Goal: Task Accomplishment & Management: Complete application form

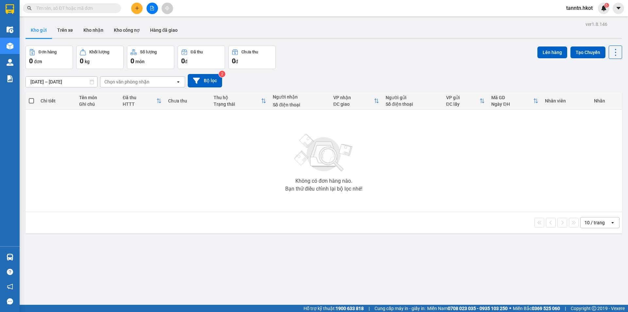
click at [111, 10] on input "text" at bounding box center [74, 8] width 77 height 7
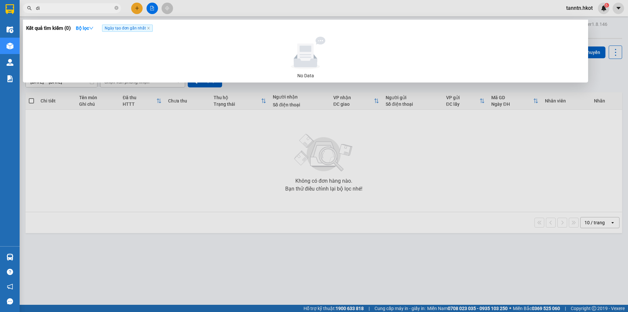
type input "d"
type input "0"
type input "c"
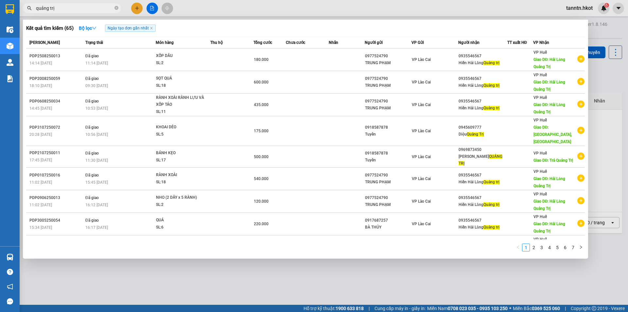
type input "quảng trị"
click at [115, 9] on icon "close-circle" at bounding box center [116, 8] width 4 height 4
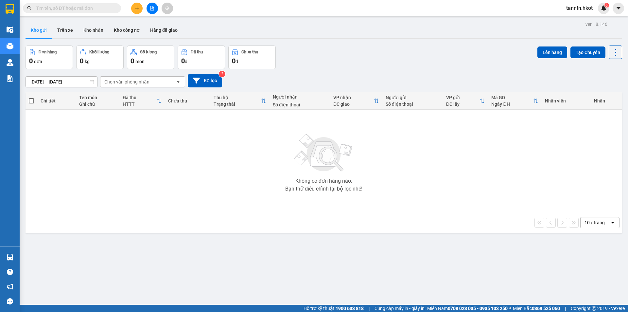
click at [100, 9] on input "text" at bounding box center [74, 8] width 77 height 7
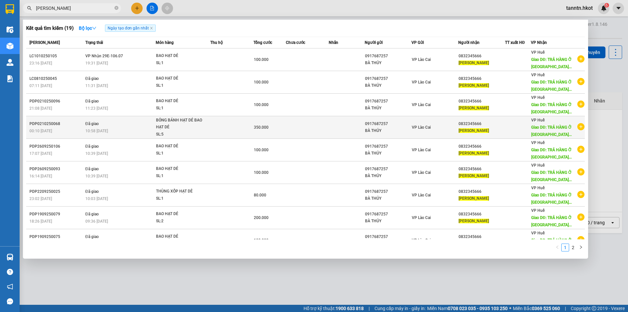
type input "lê hà"
click at [133, 133] on div "10:58 - 02/10" at bounding box center [120, 130] width 70 height 7
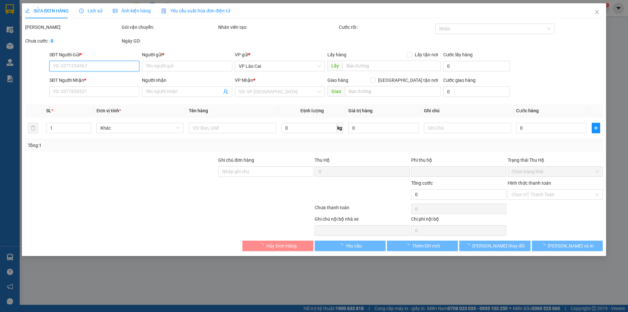
type input "0917687257"
type input "BÀ THỦY"
type input "0832345666"
type input "LÊ HÀ"
type input "TRẢ HÀNG Ở ĐỒNG HỚI QUẢNG BÌNH"
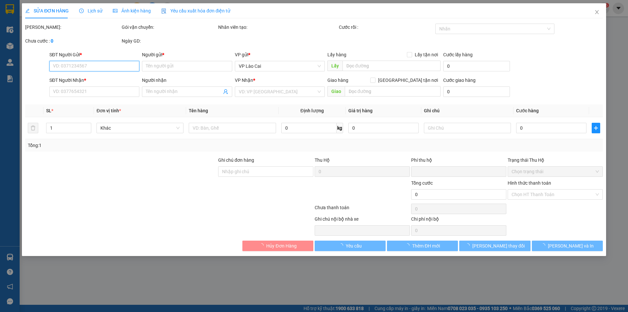
type input "0"
type input "350.000"
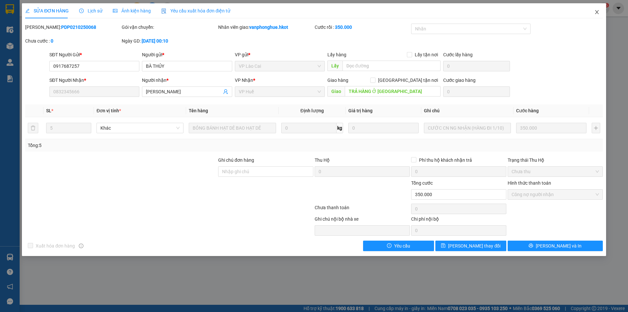
click at [594, 12] on icon "close" at bounding box center [596, 11] width 5 height 5
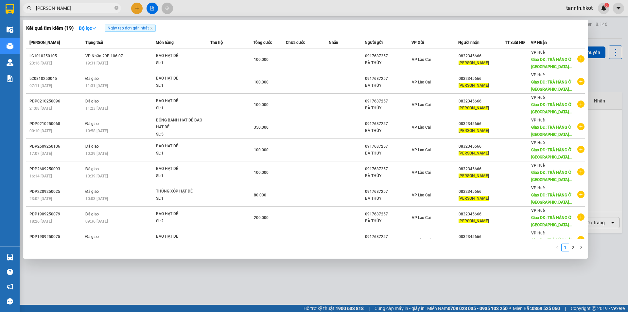
click at [96, 11] on input "lê hà" at bounding box center [74, 8] width 77 height 7
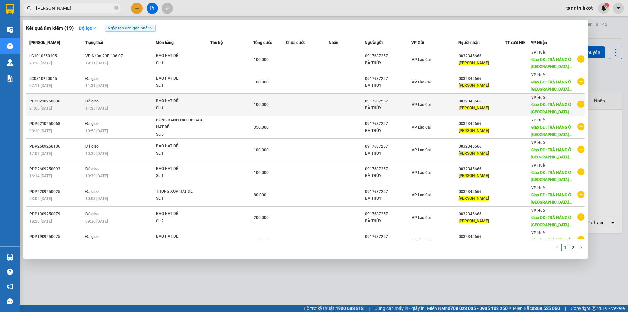
click at [66, 106] on div "21:08 - 02/10" at bounding box center [56, 108] width 54 height 7
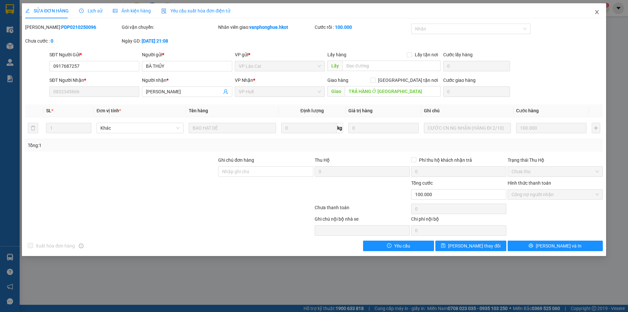
click at [596, 13] on icon "close" at bounding box center [597, 12] width 4 height 4
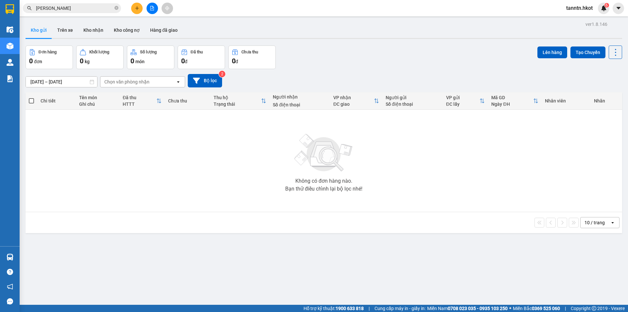
click at [93, 7] on input "lê hà" at bounding box center [74, 8] width 77 height 7
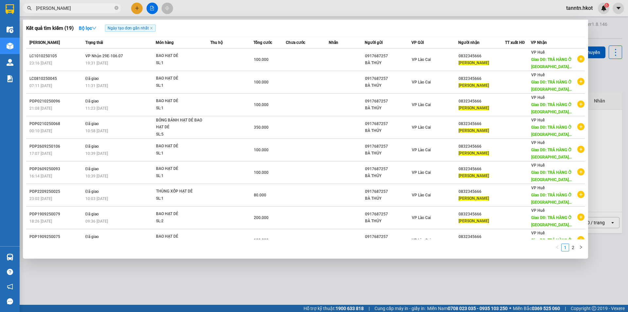
drag, startPoint x: 62, startPoint y: 7, endPoint x: 374, endPoint y: 47, distance: 314.9
click at [31, 9] on div "lê hà" at bounding box center [64, 8] width 128 height 10
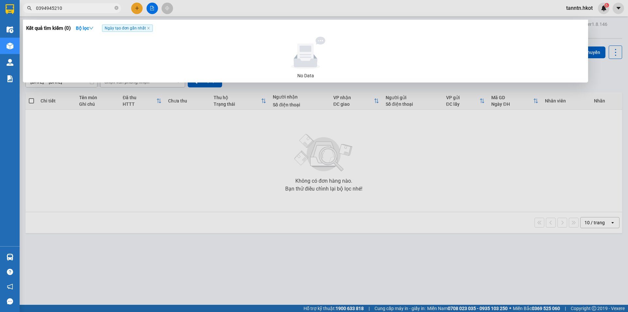
type input "0394945210"
drag, startPoint x: 85, startPoint y: 9, endPoint x: 29, endPoint y: 9, distance: 56.2
click at [29, 9] on div "0394945210" at bounding box center [64, 8] width 128 height 10
click at [116, 7] on icon "close-circle" at bounding box center [116, 8] width 4 height 4
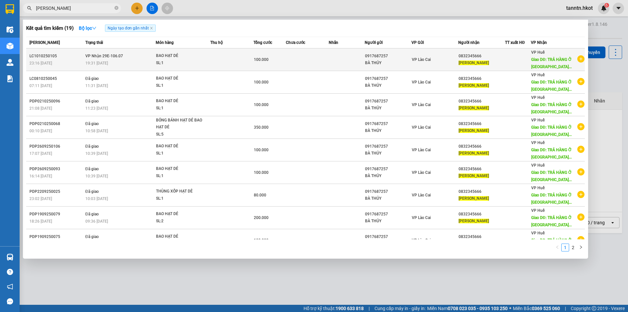
type input "lê hà"
click at [194, 64] on div "SL: 1" at bounding box center [180, 63] width 49 height 7
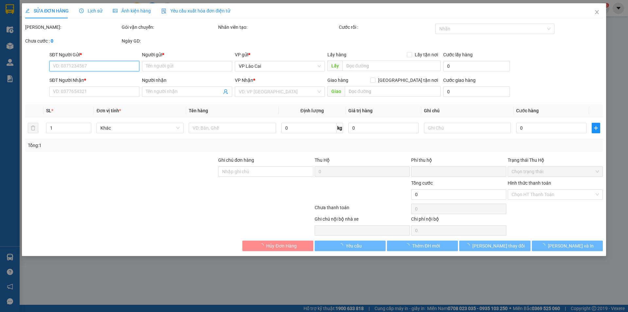
type input "0917687257"
type input "BÀ THỦY"
type input "0832345666"
type input "LÊ HÀ"
type input "TRẢ HÀNG Ở ĐỒNG HỚI QUẢNG BÌNH"
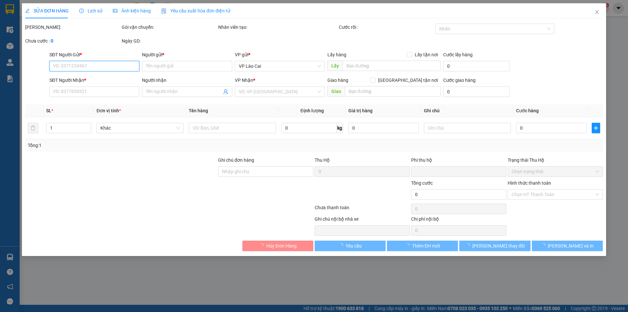
type input "0"
type input "100.000"
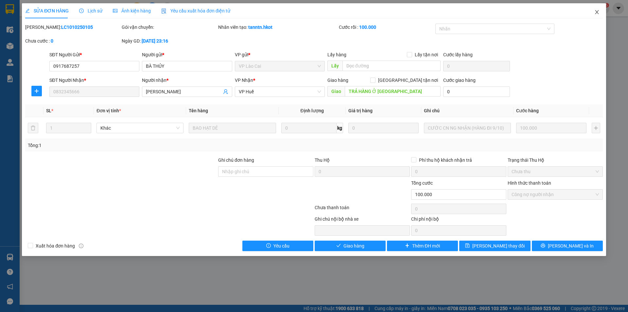
click at [600, 10] on span "Close" at bounding box center [597, 12] width 18 height 18
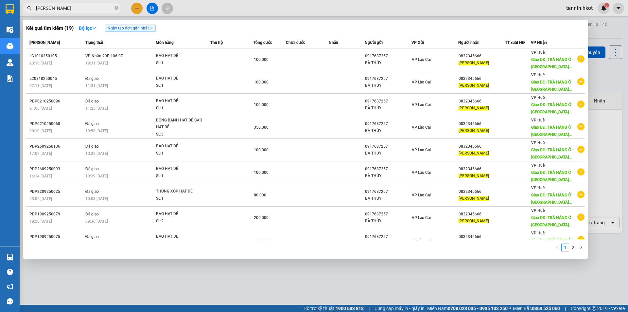
click at [73, 9] on input "lê hà" at bounding box center [74, 8] width 77 height 7
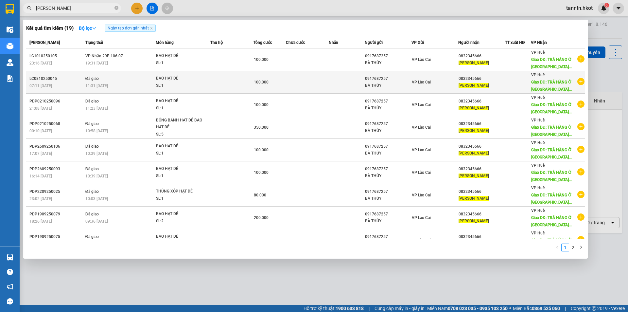
click at [122, 85] on div "11:31 - 08/10" at bounding box center [120, 85] width 70 height 7
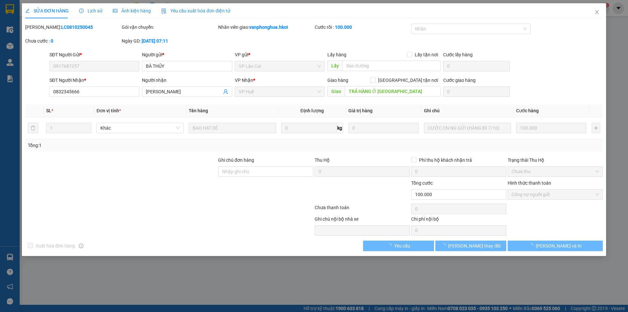
type input "0917687257"
type input "BÀ THỦY"
type input "0832345666"
type input "LÊ HÀ"
type input "TRẢ HÀNG Ở ĐỒNG HỚI QUẢNG BÌNH"
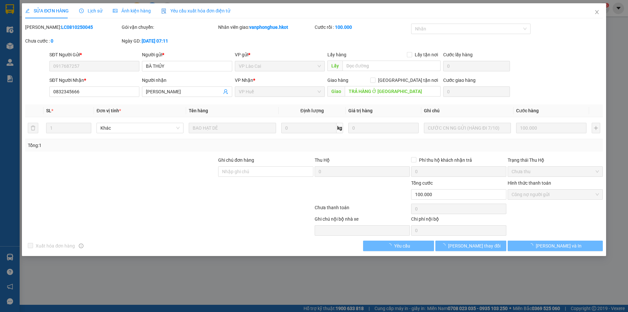
type input "0"
type input "100.000"
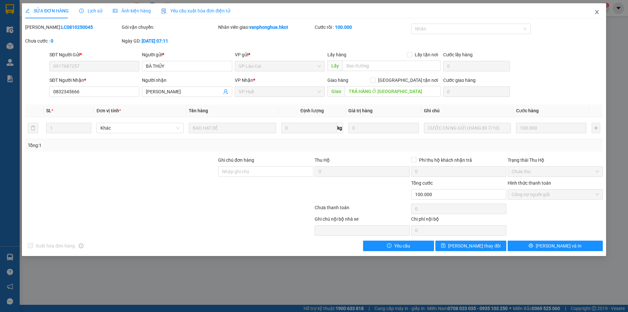
click at [597, 11] on icon "close" at bounding box center [597, 12] width 4 height 4
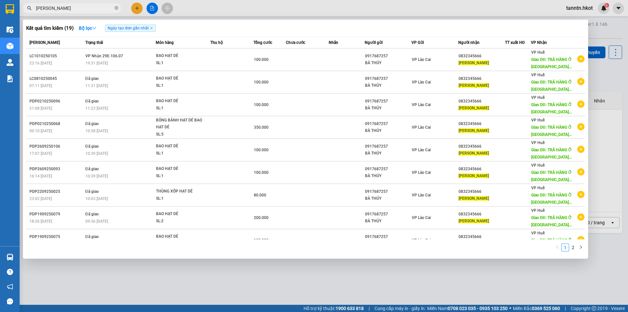
click at [84, 9] on input "lê hà" at bounding box center [74, 8] width 77 height 7
click at [116, 8] on icon "close-circle" at bounding box center [116, 8] width 4 height 4
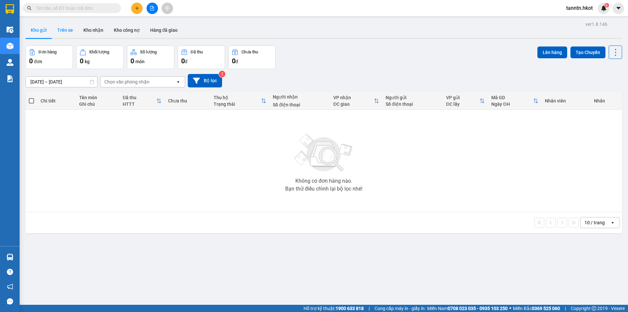
click at [68, 32] on button "Trên xe" at bounding box center [65, 30] width 26 height 16
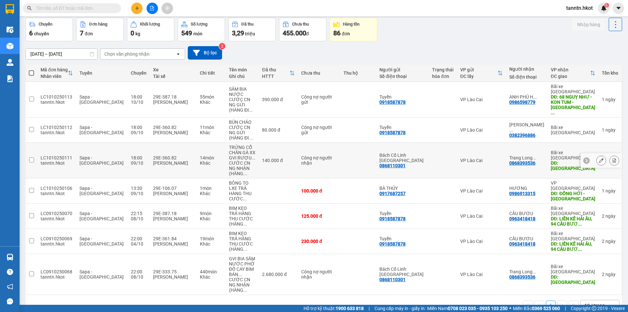
scroll to position [34, 0]
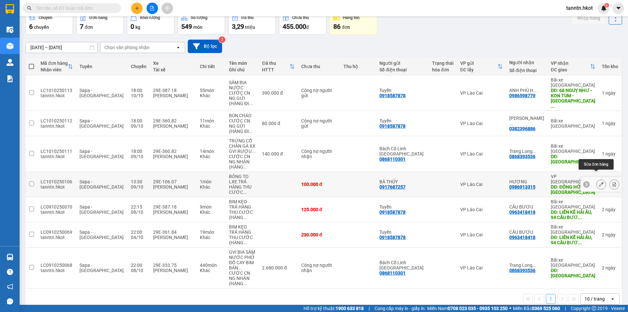
click at [599, 182] on icon at bounding box center [601, 184] width 5 height 5
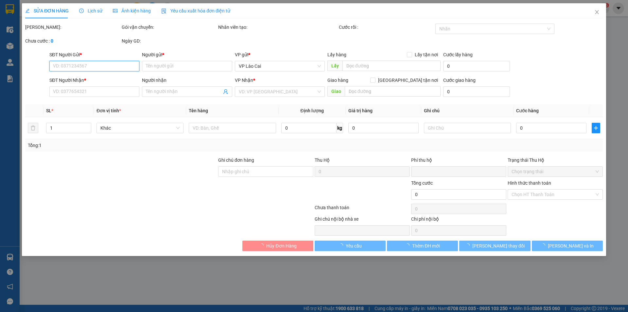
type input "0917687257"
type input "BÀ THỦY"
type input "0986913315"
type input "HƯƠNG"
type input "ĐỒNG HỚI - QUẢNG BÌNH"
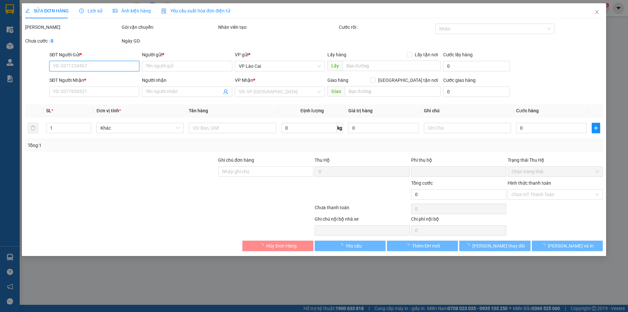
type input "0"
type input "100.000"
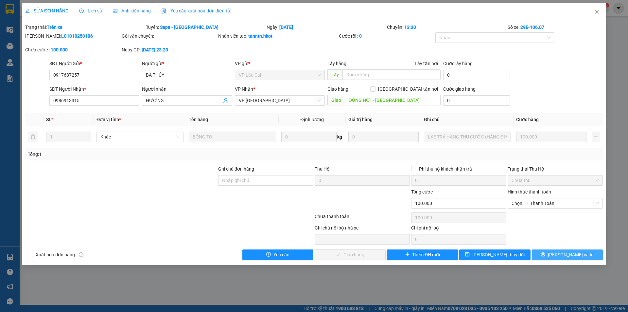
click at [560, 254] on button "[PERSON_NAME] và In" at bounding box center [567, 254] width 71 height 10
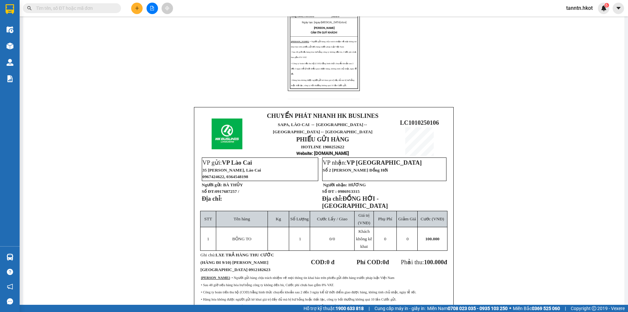
scroll to position [176, 0]
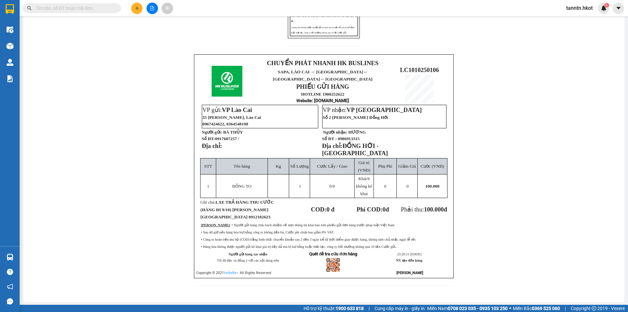
click at [95, 7] on input "text" at bounding box center [74, 8] width 77 height 7
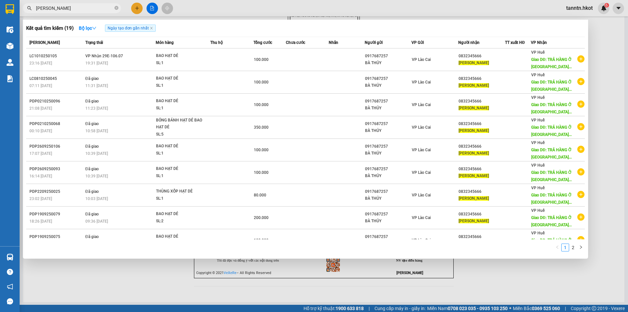
type input "LÊ Hà"
click at [116, 7] on icon "close-circle" at bounding box center [116, 8] width 4 height 4
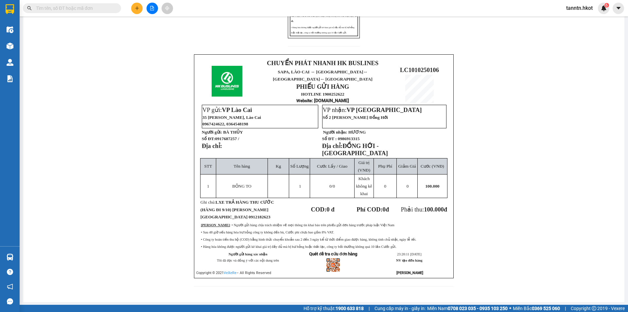
type input "R"
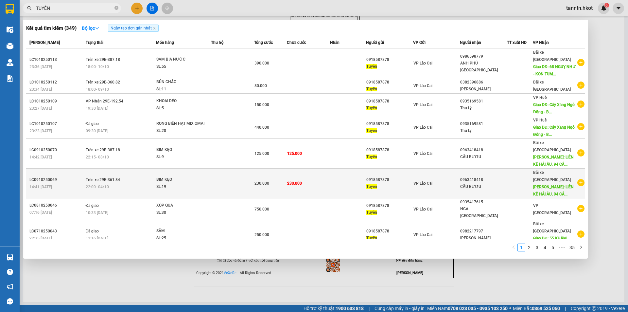
scroll to position [13, 0]
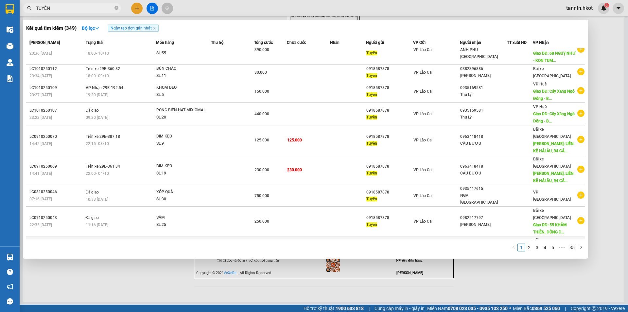
type input "TUYỂN"
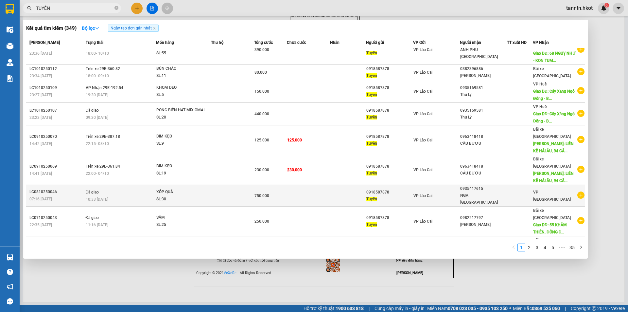
click at [194, 188] on div "XỐP QUẢ" at bounding box center [180, 191] width 49 height 7
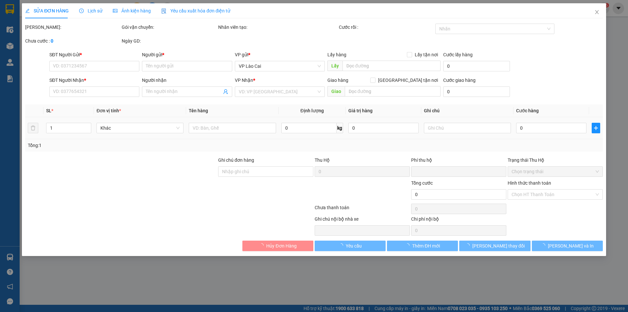
type input "0918587878"
type input "Tuyển"
type input "0935417615"
type input "NGA ĐÀ NẴNG"
type input "0"
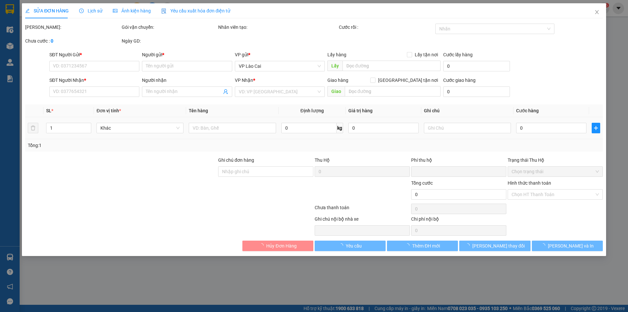
type input "750.000"
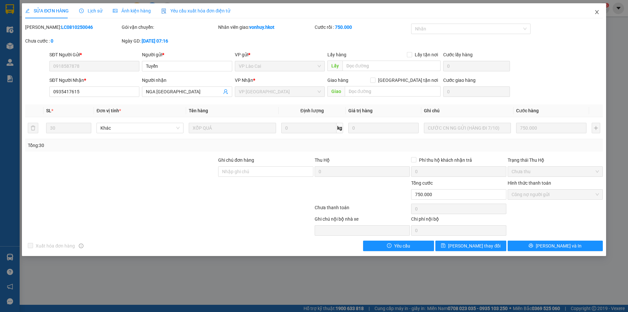
click at [597, 14] on icon "close" at bounding box center [596, 11] width 5 height 5
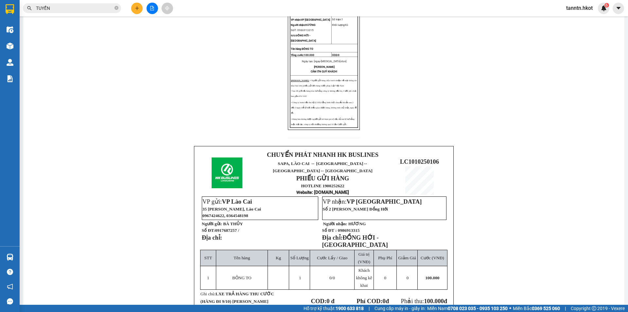
scroll to position [78, 0]
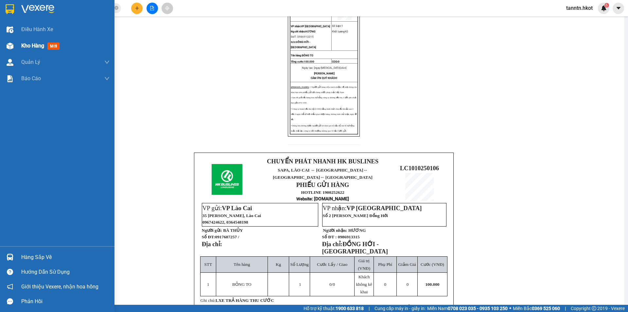
click at [34, 45] on span "Kho hàng" at bounding box center [32, 46] width 23 height 6
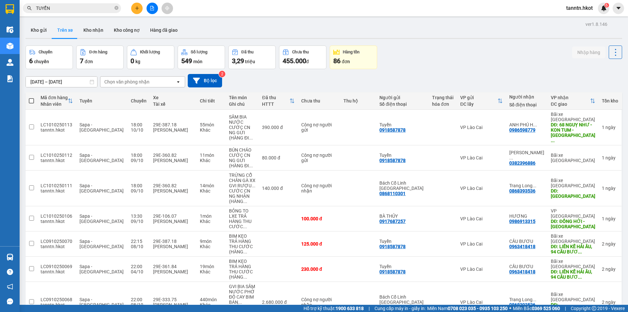
click at [123, 80] on div "Chọn văn phòng nhận" at bounding box center [126, 81] width 45 height 7
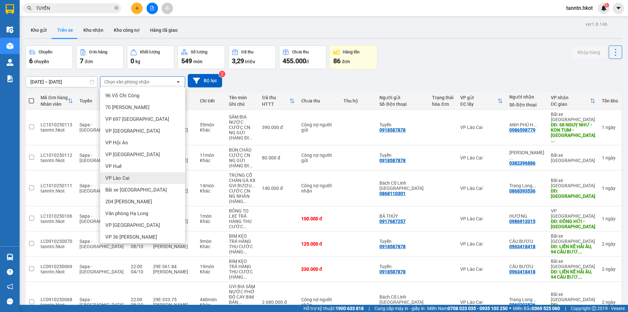
click at [139, 176] on div "VP Lào Cai" at bounding box center [142, 178] width 85 height 12
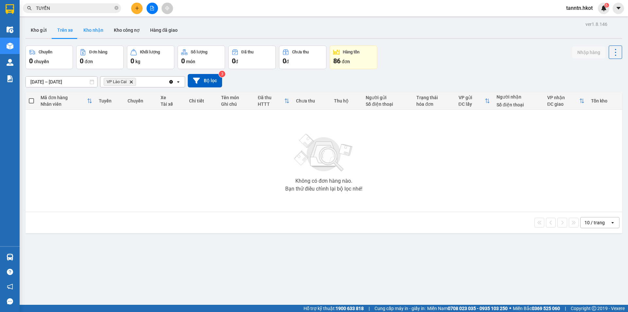
click at [97, 33] on button "Kho nhận" at bounding box center [93, 30] width 30 height 16
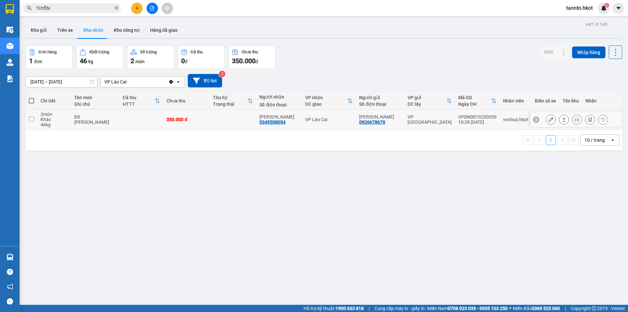
click at [139, 126] on td at bounding box center [141, 120] width 44 height 20
checkbox input "true"
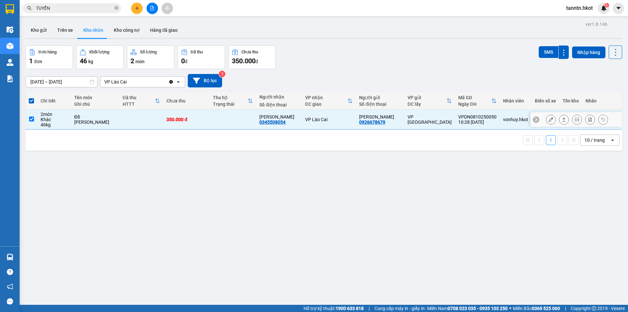
click at [561, 120] on icon at bounding box center [563, 119] width 5 height 5
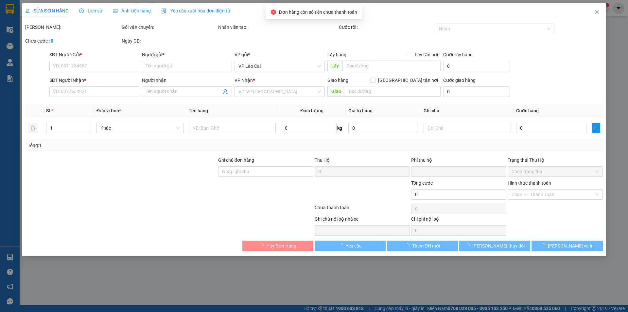
type input "0926678679"
type input "Anh Long"
type input "0345508054"
type input "Đỗ Tuấn Ngọc"
type input "0"
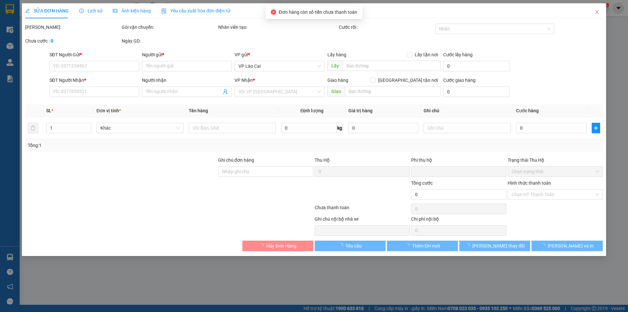
type input "350.000"
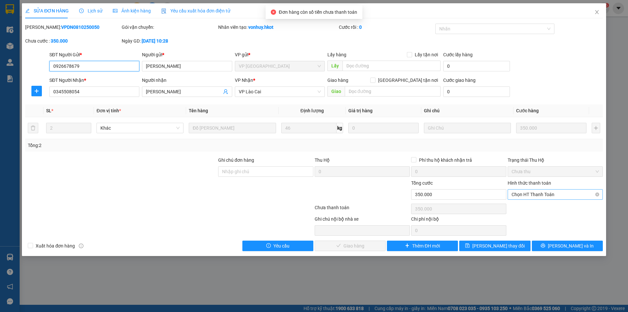
click at [537, 193] on span "Chọn HT Thanh Toán" at bounding box center [554, 194] width 87 height 10
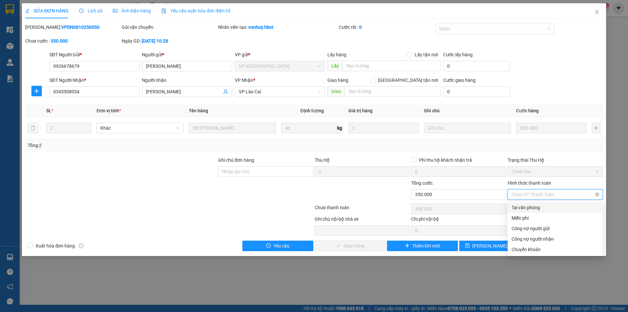
click at [577, 196] on span "Chọn HT Thanh Toán" at bounding box center [554, 194] width 87 height 10
click at [561, 248] on div "Chuyển khoản" at bounding box center [554, 249] width 87 height 7
type input "0"
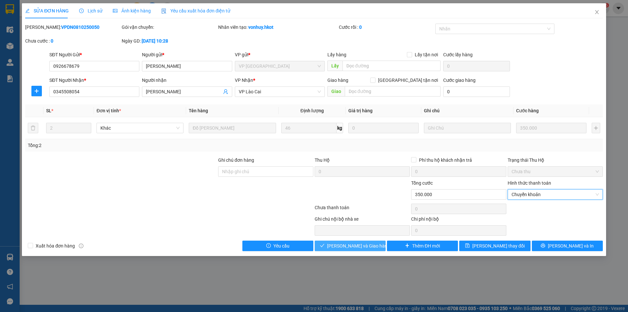
click at [349, 244] on span "Lưu và Giao hàng" at bounding box center [358, 245] width 63 height 7
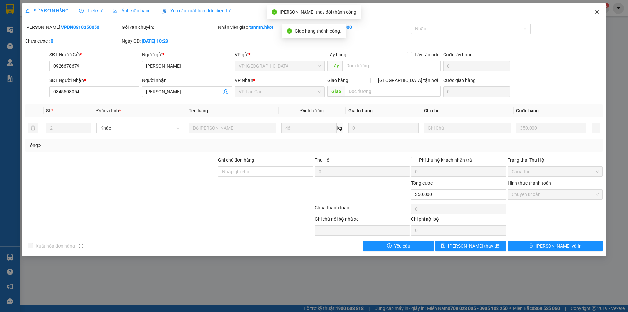
click at [595, 9] on span "Close" at bounding box center [597, 12] width 18 height 18
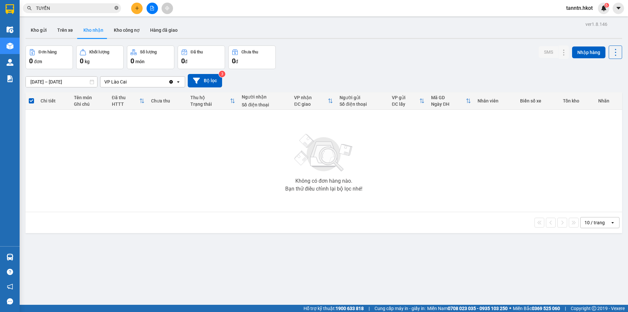
click at [117, 9] on icon "close-circle" at bounding box center [116, 8] width 4 height 4
click at [38, 27] on button "Kho gửi" at bounding box center [39, 30] width 26 height 16
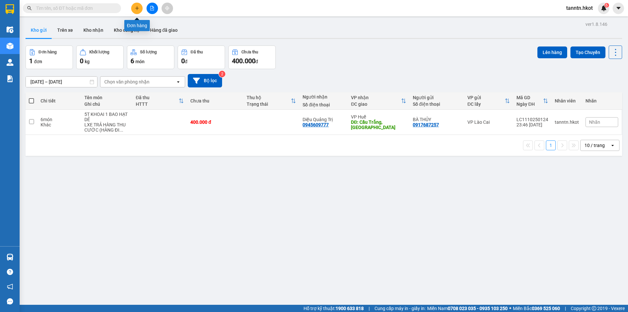
click at [138, 9] on icon "plus" at bounding box center [137, 8] width 5 height 5
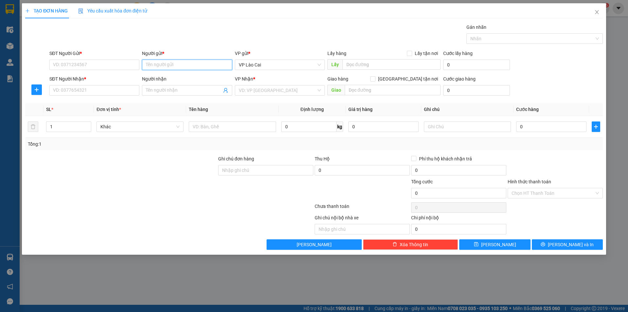
click at [167, 65] on input "Người gửi *" at bounding box center [187, 65] width 90 height 10
type input "THU CÚC"
click at [176, 77] on div "THU CÚC - 0353629997" at bounding box center [187, 77] width 82 height 7
type input "0353629997"
type input "THU CÚC"
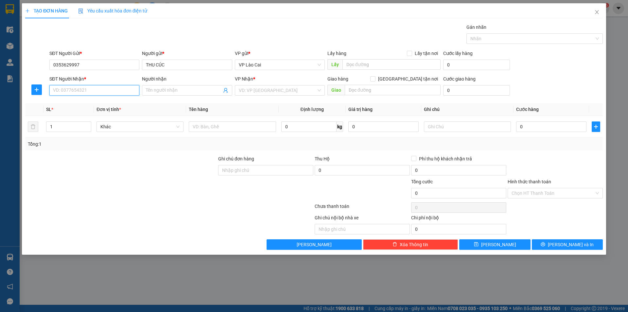
click at [116, 93] on input "SĐT Người Nhận *" at bounding box center [94, 90] width 90 height 10
click at [115, 101] on div "0356037777 - THANH THỦY" at bounding box center [94, 103] width 82 height 7
type input "0356037777"
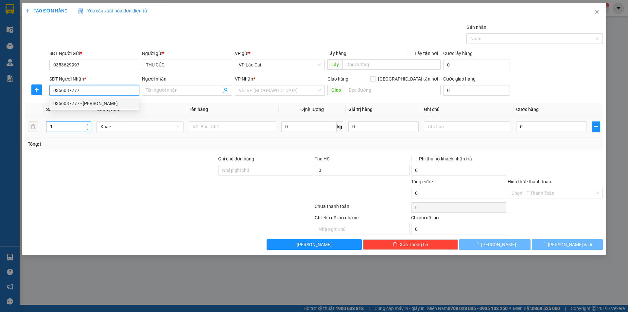
type input "THANH THỦY"
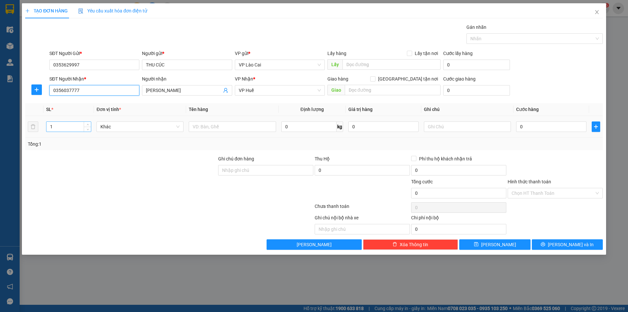
type input "0356037777"
click at [81, 128] on input "1" at bounding box center [68, 127] width 44 height 10
click at [88, 123] on span "up" at bounding box center [88, 125] width 4 height 4
type input "3"
click at [88, 123] on span "up" at bounding box center [88, 125] width 4 height 4
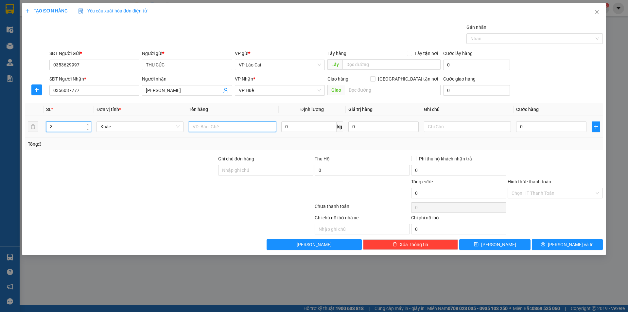
click at [233, 129] on input "text" at bounding box center [232, 126] width 87 height 10
type input "HOA QUẢ"
click at [448, 130] on input "text" at bounding box center [467, 126] width 87 height 10
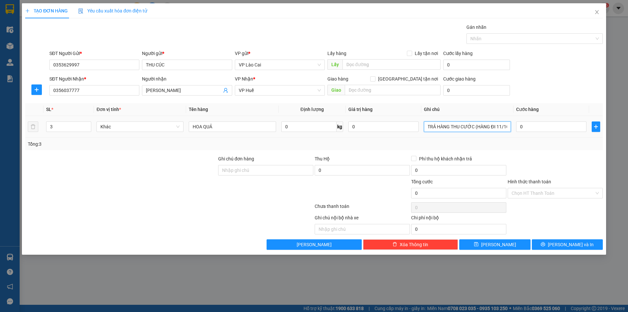
scroll to position [0, 19]
type input "VP HUẾ TRẢ HÀNG THU CƯỚC (HÀNG ĐI 11/10)"
click at [541, 129] on input "0" at bounding box center [551, 126] width 70 height 10
type input "2"
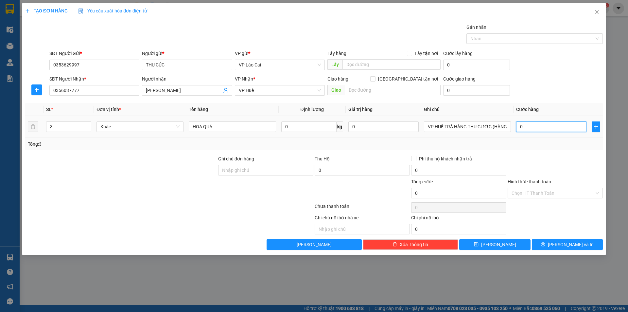
type input "2"
type input "27"
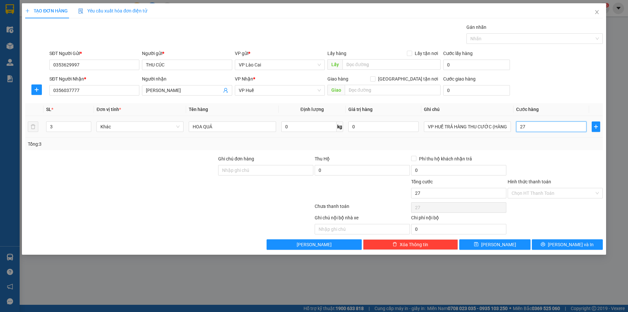
type input "270"
type input "2.700"
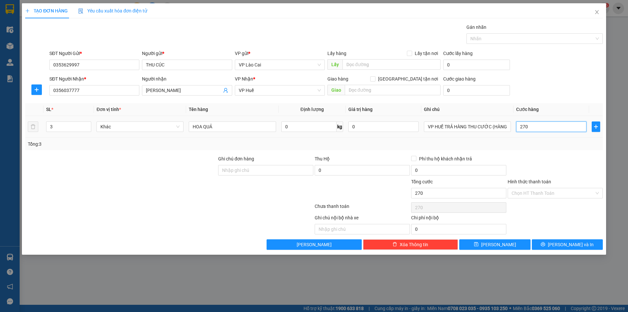
type input "2.700"
type input "27.000"
type input "270.000"
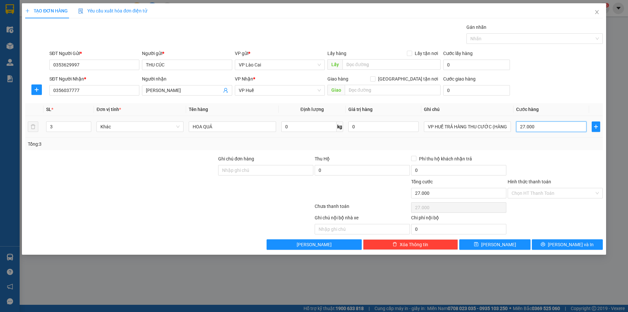
type input "270.000"
click at [516, 244] on button "[PERSON_NAME]" at bounding box center [494, 244] width 71 height 10
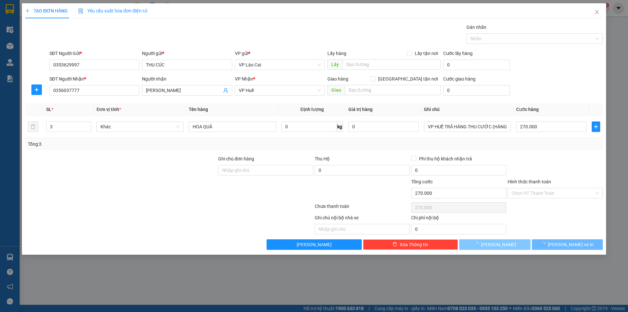
type input "1"
type input "0"
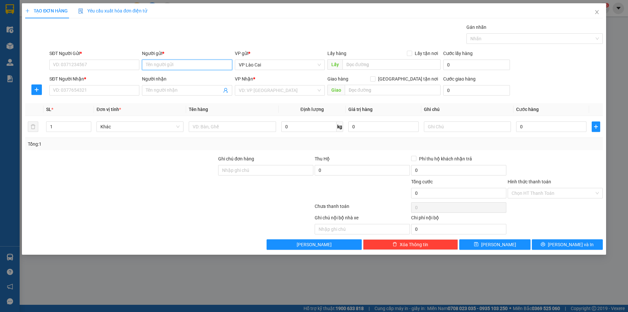
click at [184, 61] on input "Người gửi *" at bounding box center [187, 65] width 90 height 10
click at [94, 63] on input "SĐT Người Gửi *" at bounding box center [94, 65] width 90 height 10
type input "0394915210"
drag, startPoint x: 91, startPoint y: 65, endPoint x: 65, endPoint y: 77, distance: 29.1
click at [46, 65] on div "SĐT Người Gửi * 0394915210 0394915210 Người gửi * Tên người gửi VP gửi * VP Lào…" at bounding box center [314, 61] width 579 height 23
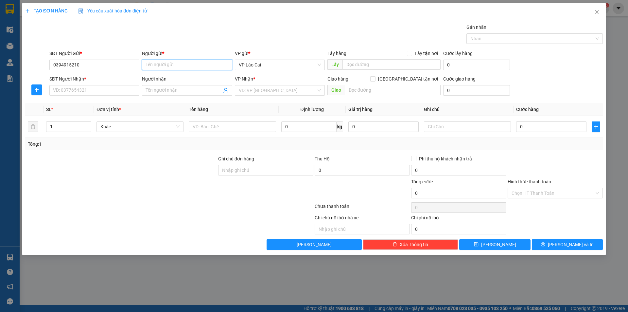
click at [170, 64] on input "Người gửi *" at bounding box center [187, 65] width 90 height 10
type input "ANH VIỆT"
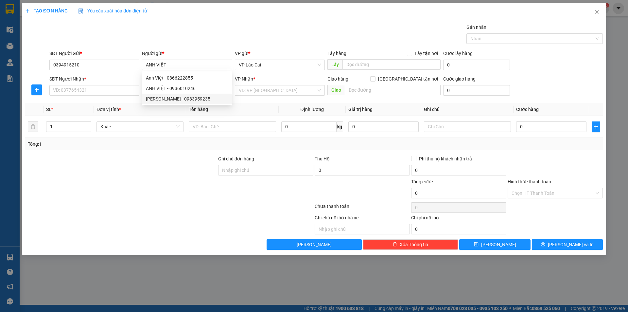
click at [152, 206] on div at bounding box center [169, 207] width 289 height 13
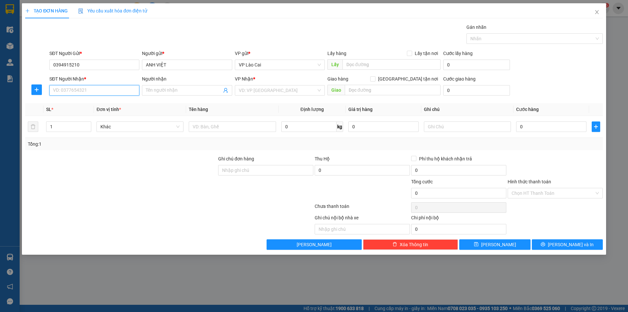
click at [123, 91] on input "SĐT Người Nhận *" at bounding box center [94, 90] width 90 height 10
click at [47, 93] on div "SĐT Người Nhận * 0932594804 0932594804 Người nhận Tên người nhận VP Nhận * VD: …" at bounding box center [314, 86] width 579 height 23
type input "0932594804"
click at [185, 88] on input "Người nhận" at bounding box center [184, 90] width 76 height 7
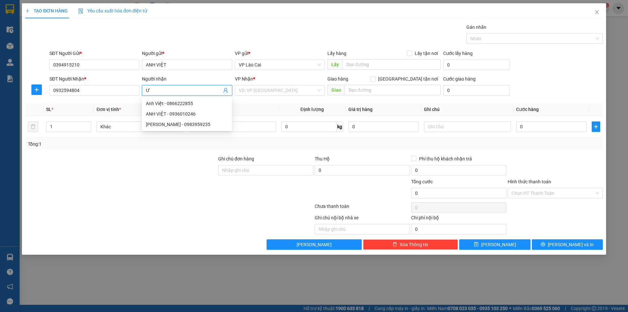
type input "Ư"
type input "WIN ALPHA"
click at [256, 92] on input "search" at bounding box center [277, 90] width 77 height 10
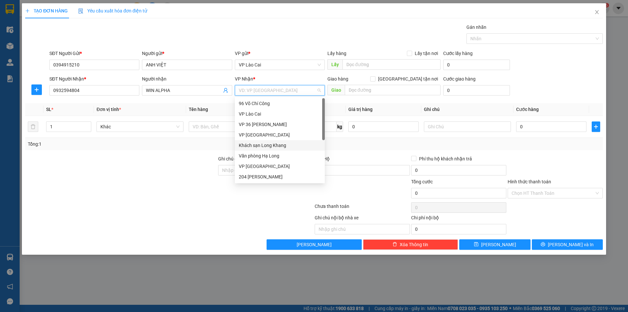
scroll to position [33, 0]
click at [273, 134] on div "VP [GEOGRAPHIC_DATA]" at bounding box center [280, 133] width 82 height 7
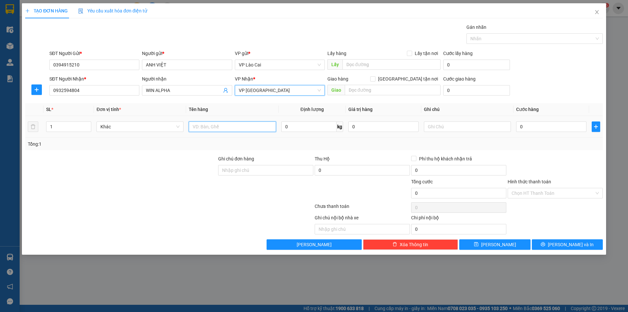
click at [226, 126] on input "text" at bounding box center [232, 126] width 87 height 10
type input "Q"
type input "DÂU TÂY"
click at [83, 130] on input "1" at bounding box center [68, 127] width 44 height 10
type input "2"
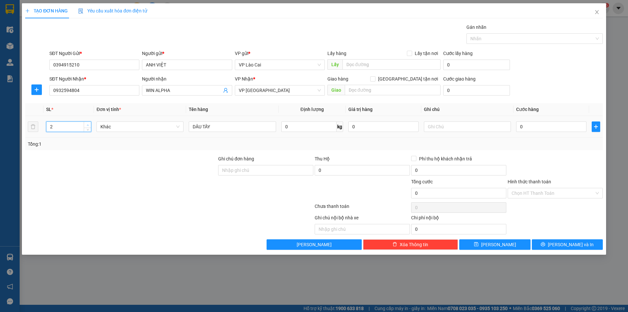
click at [87, 125] on icon "up" at bounding box center [88, 125] width 2 height 2
click at [444, 128] on input "text" at bounding box center [467, 126] width 87 height 10
type input "VPĐN TRẢ HÀNG THU COD HỘ KH + CƯỚC. COD CK CHO TÂN VPLC (HÀNG ĐI 12/10)"
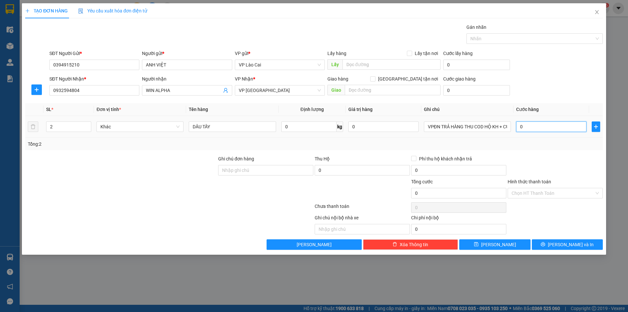
click at [549, 124] on input "0" at bounding box center [551, 126] width 70 height 10
type input "2"
type input "20"
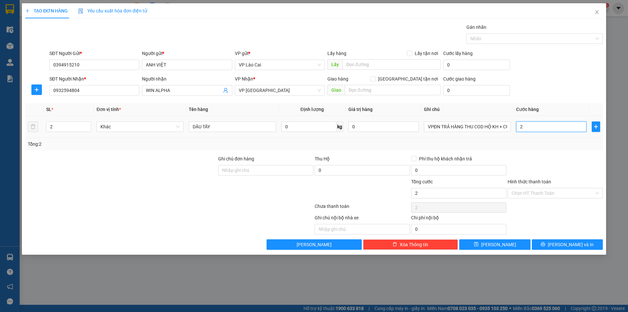
type input "20"
type input "200"
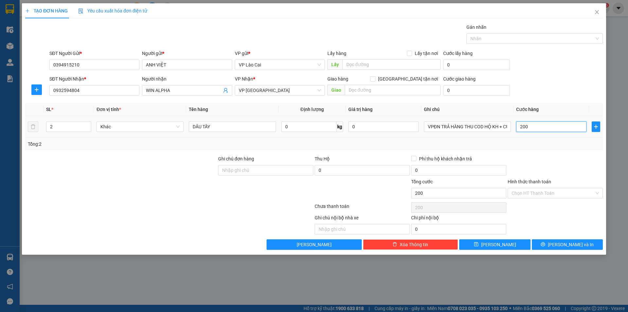
type input "2.000"
type input "20.000"
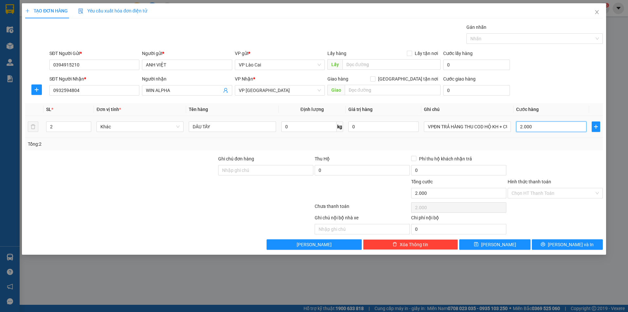
type input "20.000"
type input "200.000"
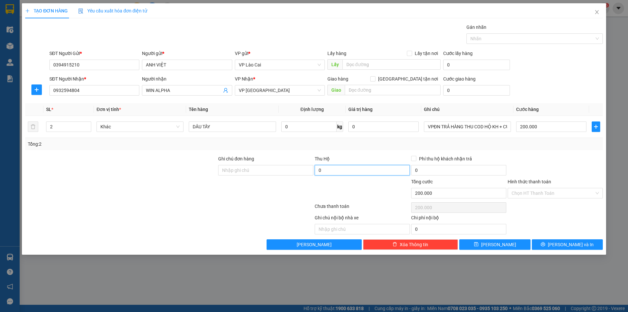
click at [361, 167] on input "0" at bounding box center [362, 170] width 95 height 10
type input "1.560.000"
click at [572, 241] on span "[PERSON_NAME] và In" at bounding box center [571, 244] width 46 height 7
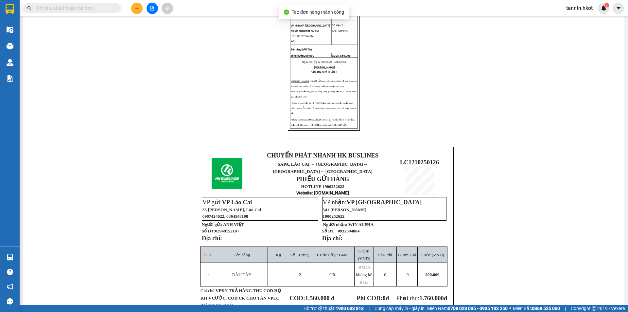
scroll to position [176, 0]
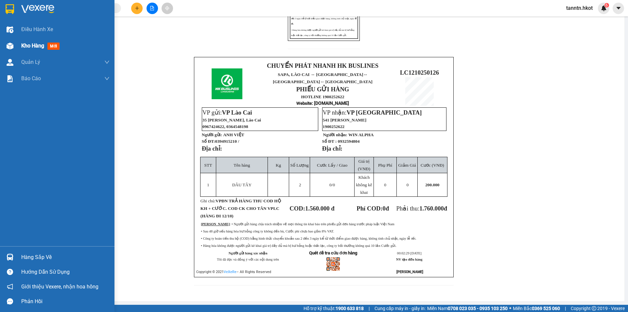
click at [16, 48] on div "Kho hàng mới" at bounding box center [57, 46] width 114 height 16
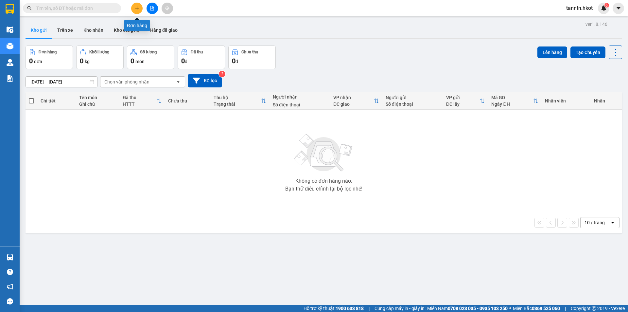
click at [139, 4] on button at bounding box center [136, 8] width 11 height 11
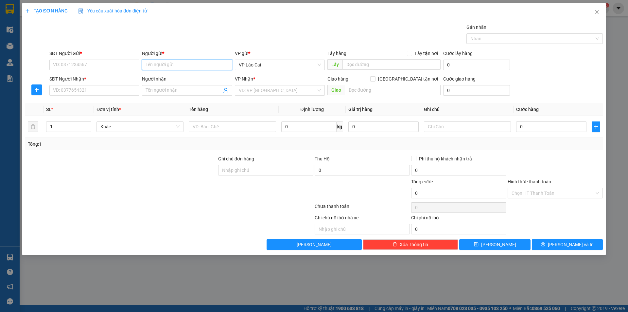
click at [178, 65] on input "Người gửi *" at bounding box center [187, 65] width 90 height 10
click at [123, 65] on input "SĐT Người Gửi *" at bounding box center [94, 65] width 90 height 10
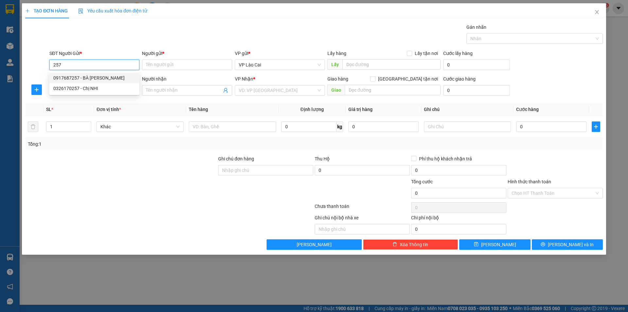
click at [116, 75] on div "0917687257 - BÀ [PERSON_NAME]" at bounding box center [94, 77] width 82 height 7
type input "0917687257"
type input "BÀ THỦY"
type input "0917687257"
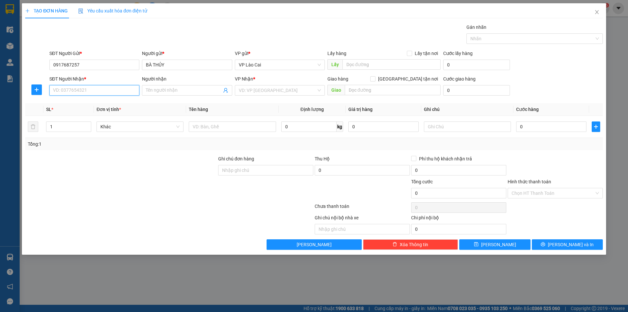
click at [115, 90] on input "SĐT Người Nhận *" at bounding box center [94, 90] width 90 height 10
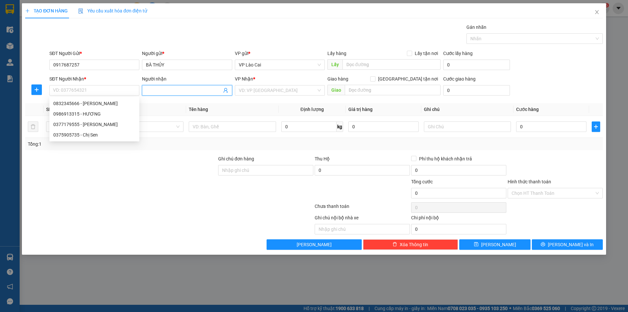
click at [164, 88] on input "Người nhận" at bounding box center [184, 90] width 76 height 7
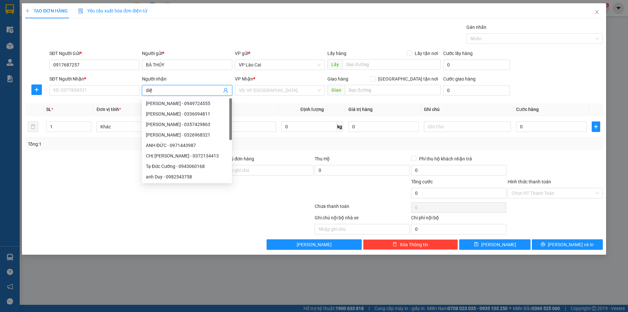
type input "diệu"
click at [183, 164] on div "Diệu Quảng Trị - 0945609777" at bounding box center [187, 166] width 82 height 7
type input "0945609777"
type input "Diệu Quảng Trị"
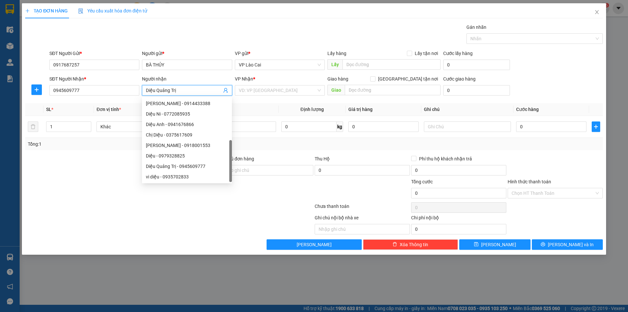
type input "Cầu Trắng, [GEOGRAPHIC_DATA]"
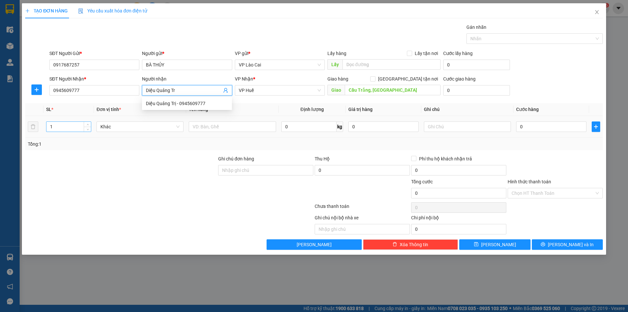
scroll to position [0, 0]
click at [171, 104] on div "Diệu Quảng Trị - 0945609777" at bounding box center [187, 103] width 82 height 7
type input "Diệu Quảng Trị"
click at [81, 126] on input "1" at bounding box center [68, 127] width 44 height 10
click at [87, 126] on icon "up" at bounding box center [88, 125] width 2 height 2
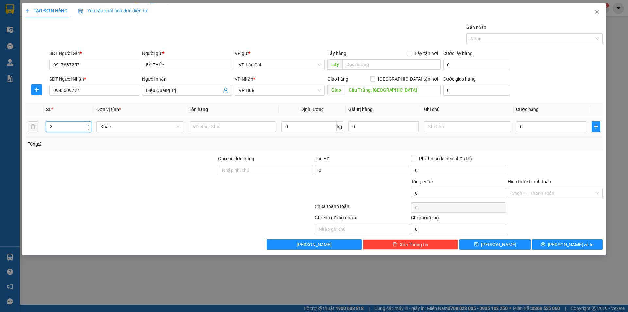
click at [87, 126] on icon "up" at bounding box center [88, 125] width 2 height 2
type input "6"
click at [87, 126] on icon "up" at bounding box center [88, 125] width 2 height 2
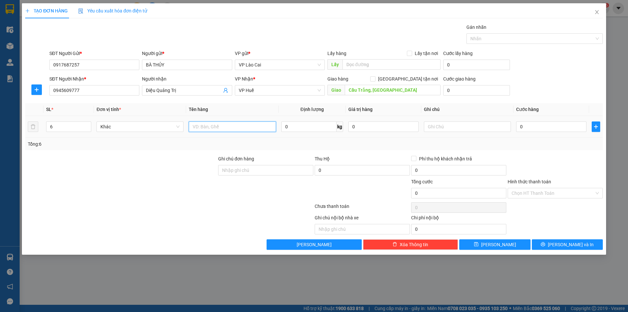
click at [218, 128] on input "text" at bounding box center [232, 126] width 87 height 10
type input "5T KHOAI 1 BAO HẠT DẺ"
click at [451, 126] on input "text" at bounding box center [467, 126] width 87 height 10
type input "C"
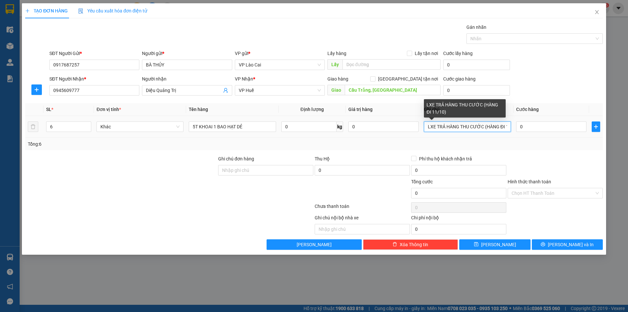
click at [502, 127] on input "LXE TRẢ HÀNG THU CƯỚC (HÀNG ĐI 11/10)" at bounding box center [467, 126] width 87 height 10
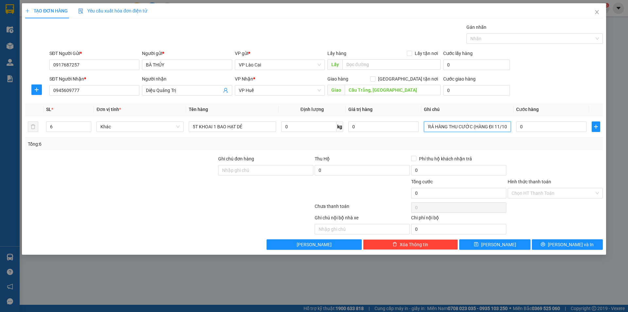
paste input "[PERSON_NAME] 0987591535"
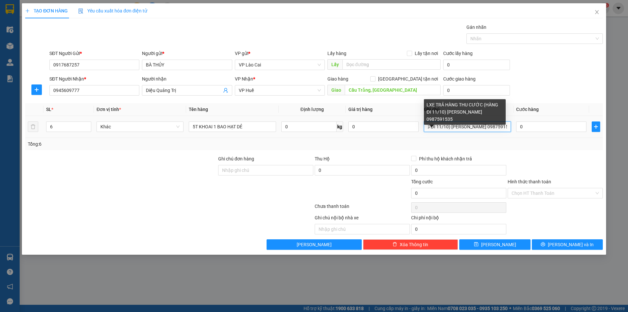
click at [448, 126] on input "LXE TRẢ HÀNG THU CƯỚC (HÀNG ĐI 11/10) [PERSON_NAME] 0987591535" at bounding box center [467, 126] width 87 height 10
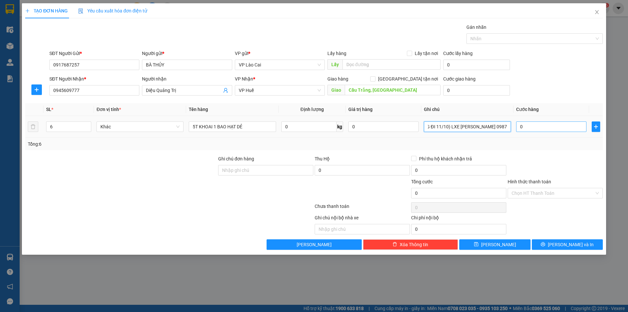
type input "LXE TRẢ HÀNG THU CƯỚC (HÀNG ĐI 11/10) LXE [PERSON_NAME] 0987591535"
click at [533, 126] on input "0" at bounding box center [551, 126] width 70 height 10
type input "4"
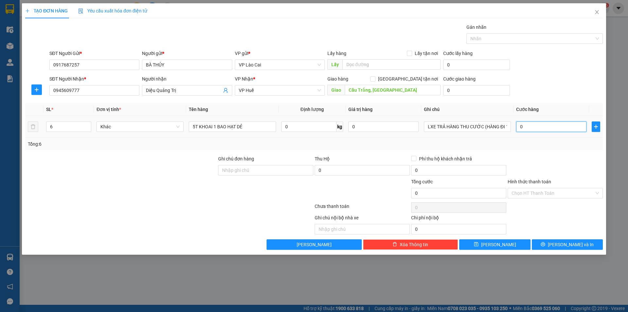
type input "4"
type input "40"
type input "400"
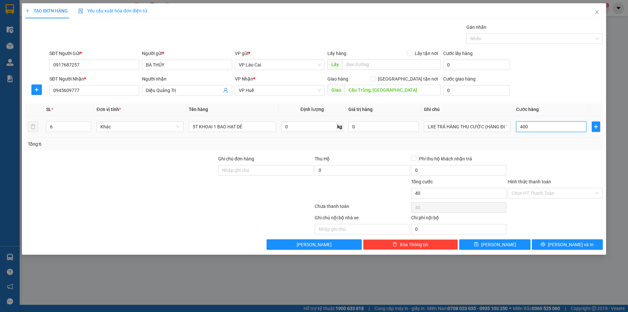
type input "400"
type input "4.000"
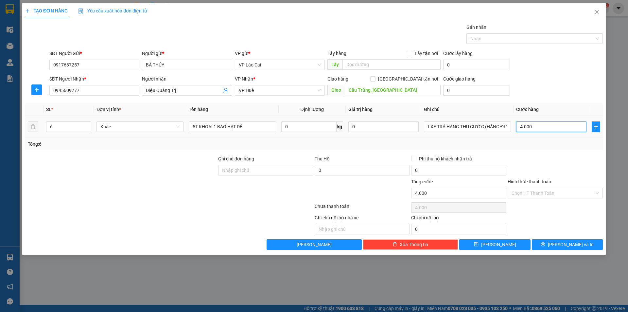
type input "40.000"
type input "400.000"
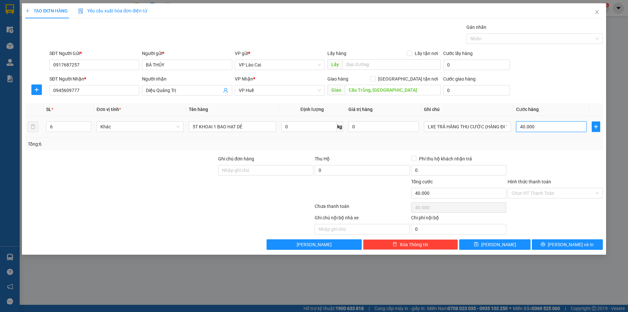
type input "400.000"
click at [552, 245] on button "[PERSON_NAME] và In" at bounding box center [567, 244] width 71 height 10
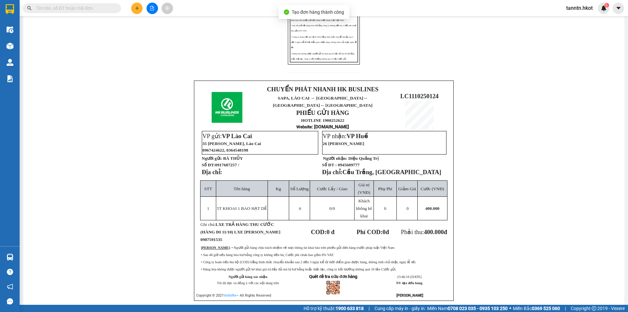
scroll to position [176, 0]
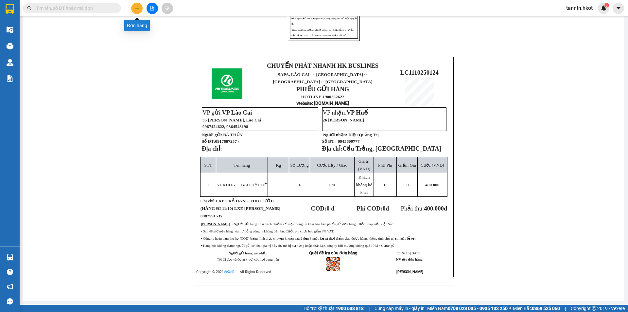
click at [137, 10] on icon "plus" at bounding box center [137, 8] width 5 height 5
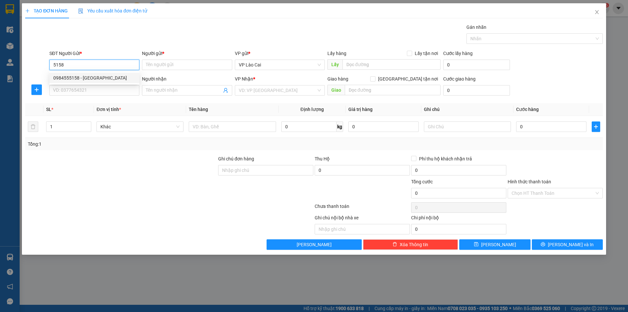
click at [111, 77] on div "0984555158 - [GEOGRAPHIC_DATA]" at bounding box center [94, 77] width 82 height 7
type input "0984555158"
type input "Lý Seoul Lào Cai"
type input "0984555158"
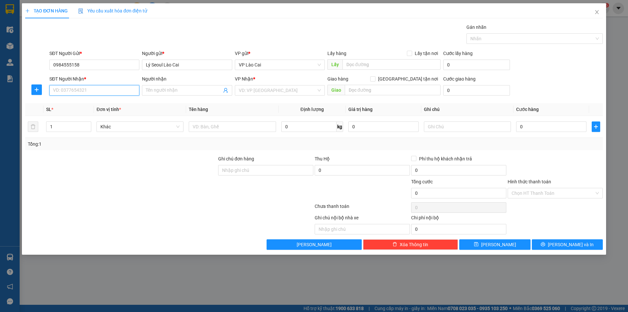
click at [111, 89] on input "SĐT Người Nhận *" at bounding box center [94, 90] width 90 height 10
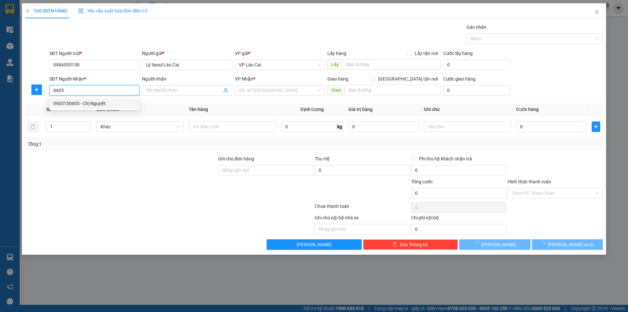
click at [114, 100] on div "0905150605 - Chị Nguyệt" at bounding box center [94, 103] width 82 height 7
type input "0905150605"
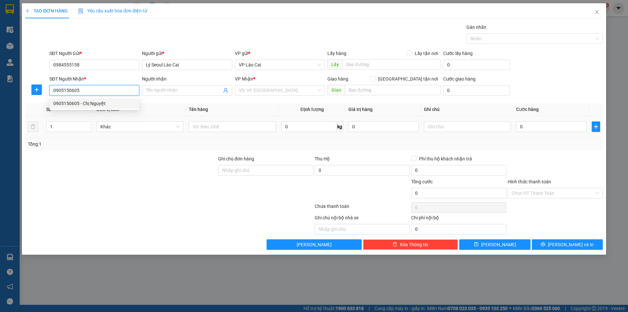
type input "[PERSON_NAME]"
type input "0905150605"
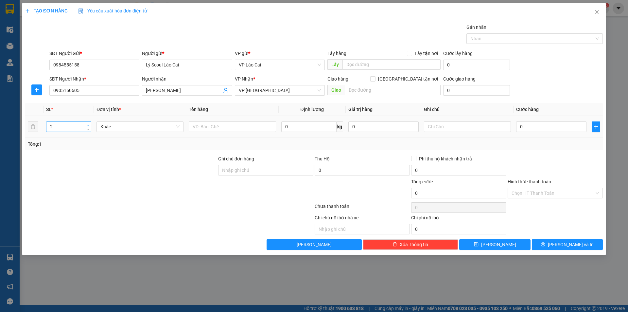
click at [84, 125] on span "Increase Value" at bounding box center [87, 125] width 7 height 6
click at [88, 125] on icon "up" at bounding box center [88, 125] width 2 height 2
type input "3"
click at [88, 130] on span "Decrease Value" at bounding box center [87, 129] width 7 height 6
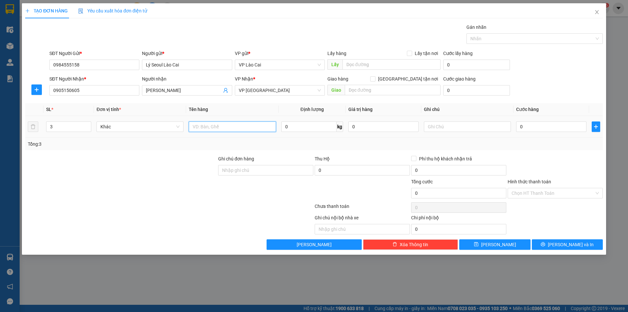
click at [210, 125] on input "text" at bounding box center [232, 126] width 87 height 10
type input "HOA TƯƠI"
click at [470, 129] on input "text" at bounding box center [467, 126] width 87 height 10
type input "VPĐN TRẢ HÀNG THU CƯỚC (HÀNG ĐI 11/10)"
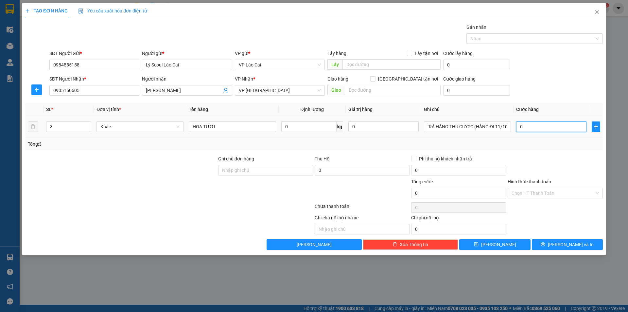
scroll to position [0, 0]
click at [524, 123] on input "0" at bounding box center [551, 126] width 70 height 10
type input "4"
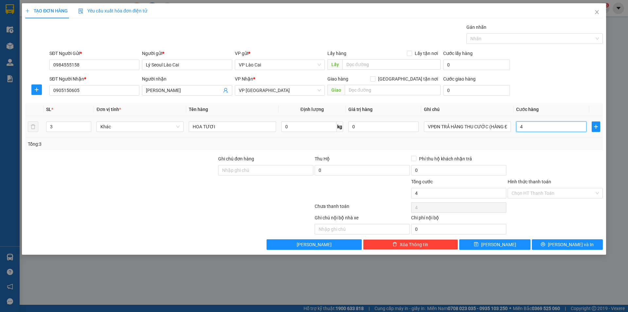
type input "40"
type input "400"
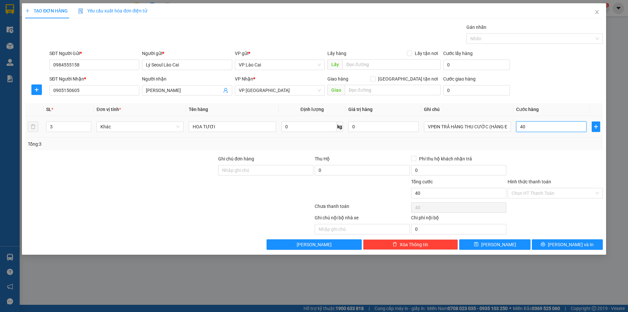
type input "400"
type input "4.000"
type input "40.000"
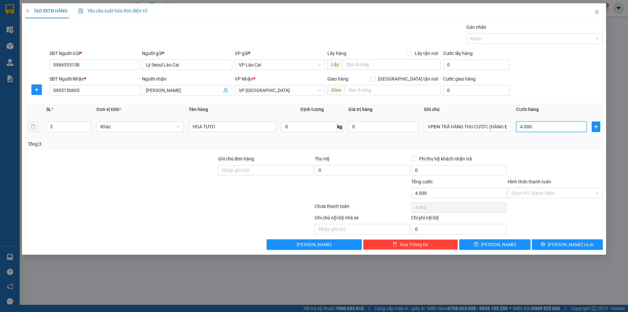
type input "40.000"
type input "400.000"
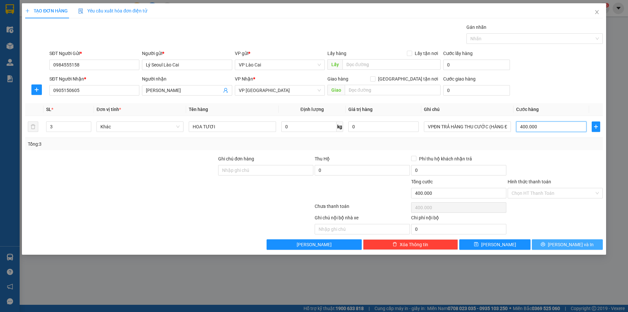
type input "400.000"
click at [571, 245] on span "[PERSON_NAME] và In" at bounding box center [571, 244] width 46 height 7
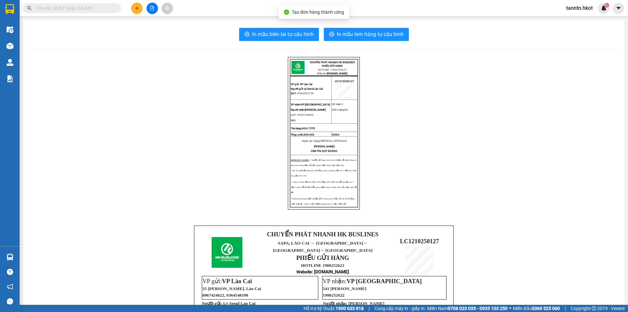
scroll to position [169, 0]
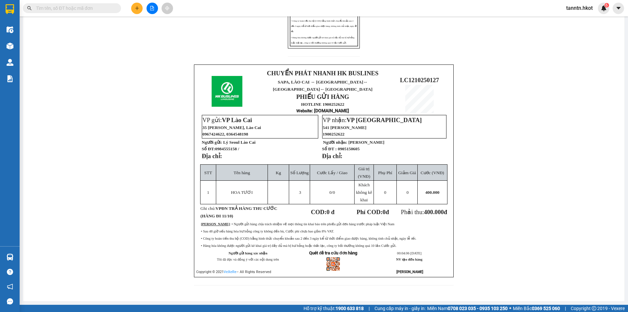
click at [137, 9] on icon "plus" at bounding box center [137, 8] width 5 height 5
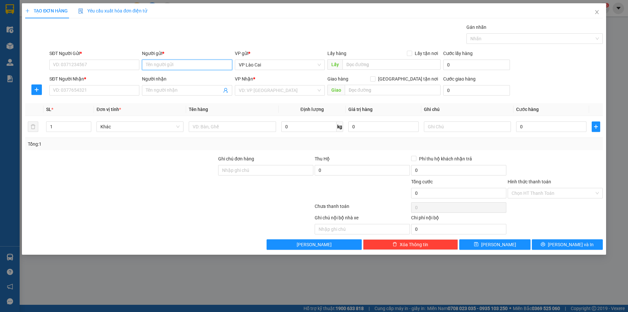
click at [199, 67] on input "Người gửi *" at bounding box center [187, 65] width 90 height 10
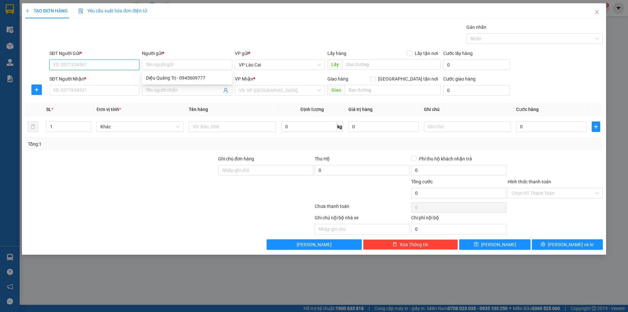
click at [134, 65] on input "SĐT Người Gửi *" at bounding box center [94, 65] width 90 height 10
click at [101, 78] on div "0984555158 - [GEOGRAPHIC_DATA]" at bounding box center [94, 77] width 82 height 7
type input "0984555158"
type input "Lý Seoul Lào Cai"
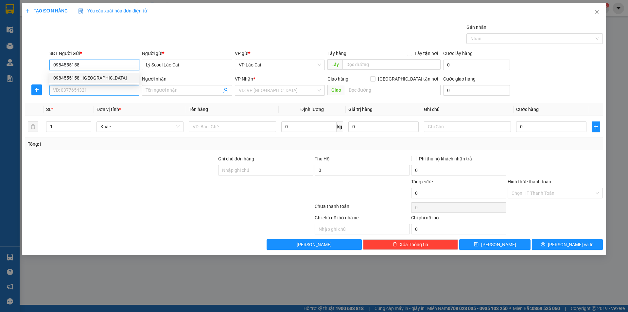
type input "0984555158"
click at [97, 92] on input "SĐT Người Nhận *" at bounding box center [94, 90] width 90 height 10
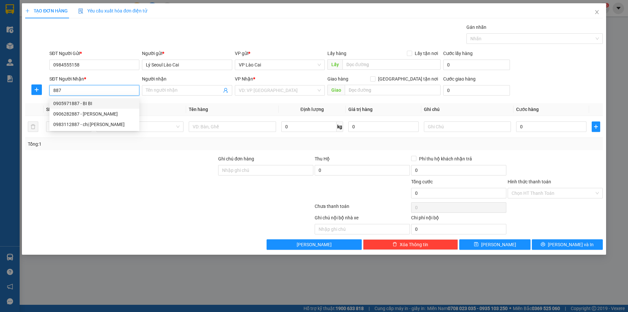
click at [96, 102] on div "0905971887 - BI BI" at bounding box center [94, 103] width 82 height 7
type input "0905971887"
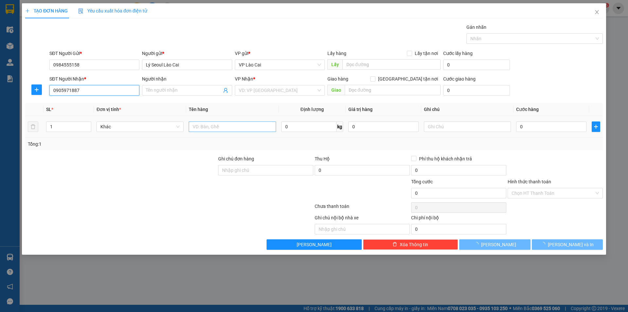
type input "BI BI"
type input "0905971887"
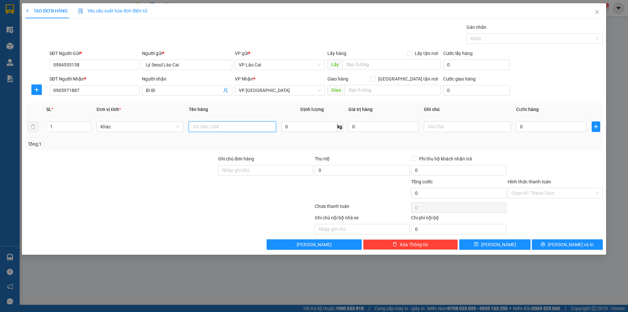
click at [213, 128] on input "text" at bounding box center [232, 126] width 87 height 10
type input "HOA TƯƠI"
click at [441, 129] on input "text" at bounding box center [467, 126] width 87 height 10
type input "VPĐN TRẢ HÀNG THU CƯỚC"
click at [528, 129] on input "0" at bounding box center [551, 126] width 70 height 10
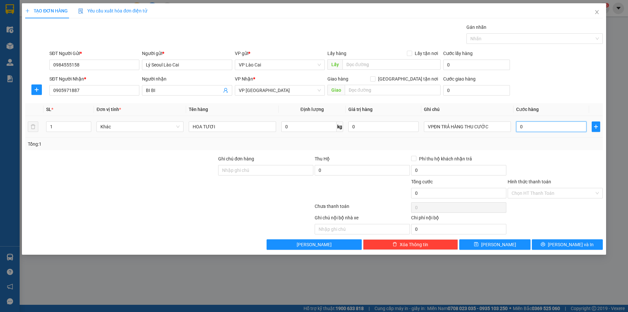
type input "1"
type input "10"
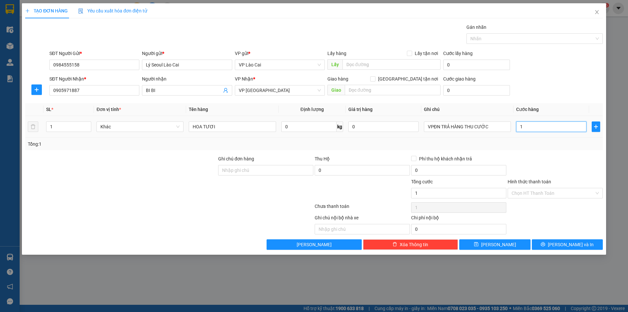
type input "10"
type input "100"
type input "1.000"
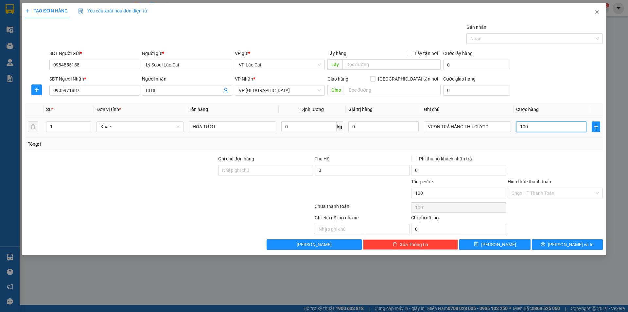
type input "1.000"
type input "10.000"
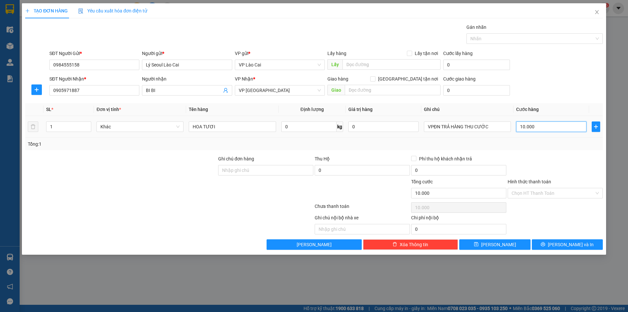
type input "100.000"
click at [558, 192] on input "Hình thức thanh toán" at bounding box center [552, 193] width 83 height 10
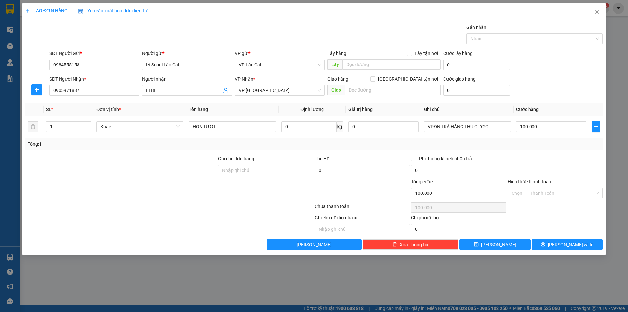
click at [554, 159] on div at bounding box center [555, 166] width 96 height 23
click at [549, 241] on button "[PERSON_NAME] và In" at bounding box center [567, 244] width 71 height 10
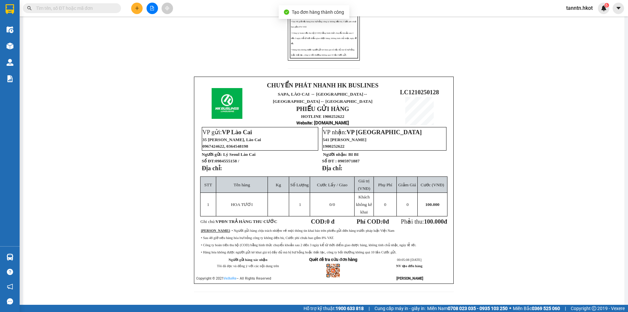
scroll to position [163, 0]
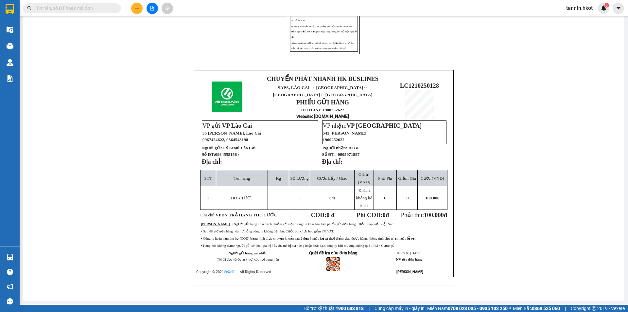
click at [135, 7] on icon "plus" at bounding box center [137, 8] width 5 height 5
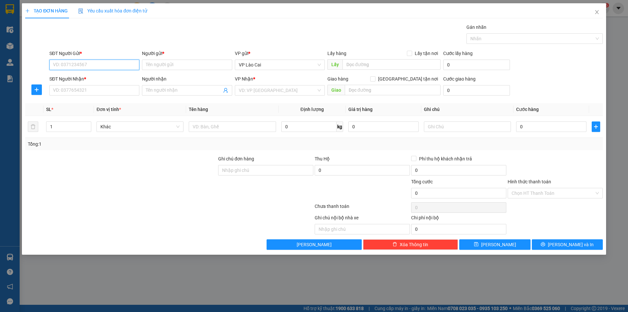
click at [133, 65] on input "SĐT Người Gửi *" at bounding box center [94, 65] width 90 height 10
click at [108, 78] on div "0984555158 - [GEOGRAPHIC_DATA]" at bounding box center [94, 77] width 82 height 7
type input "0984555158"
type input "Lý Seoul Lào Cai"
type input "0984555158"
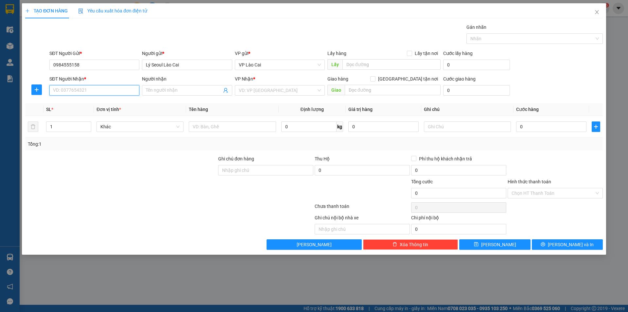
click at [97, 93] on input "SĐT Người Nhận *" at bounding box center [94, 90] width 90 height 10
click at [103, 103] on div "0905227764 - [PERSON_NAME]" at bounding box center [94, 103] width 82 height 7
type input "0905227764"
type input "[PERSON_NAME]"
type input "0905227764"
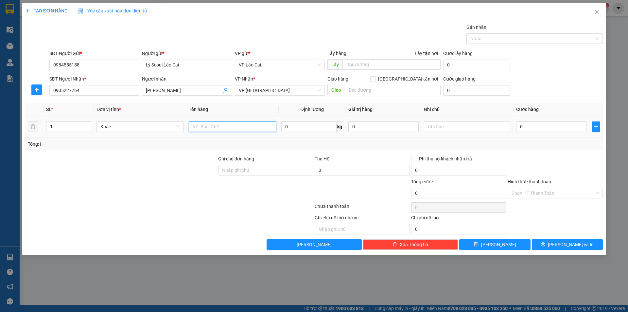
click at [227, 127] on input "text" at bounding box center [232, 126] width 87 height 10
type input "HOA TƯƠI"
click at [468, 130] on input "text" at bounding box center [467, 126] width 87 height 10
type input "VPĐN TRẢ HÀNG THU CƯỚC"
click at [571, 127] on input "0" at bounding box center [551, 126] width 70 height 10
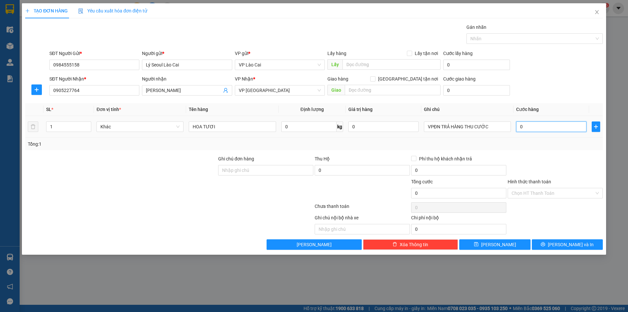
type input "1"
type input "10"
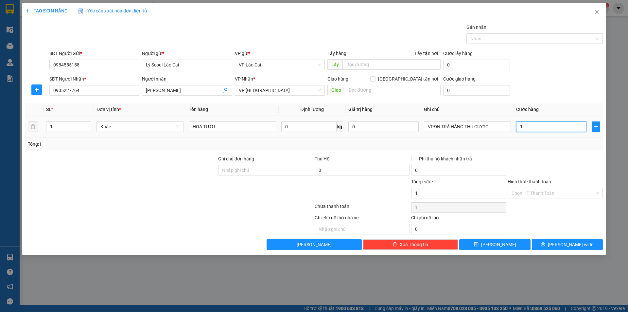
type input "10"
type input "100"
type input "1.000"
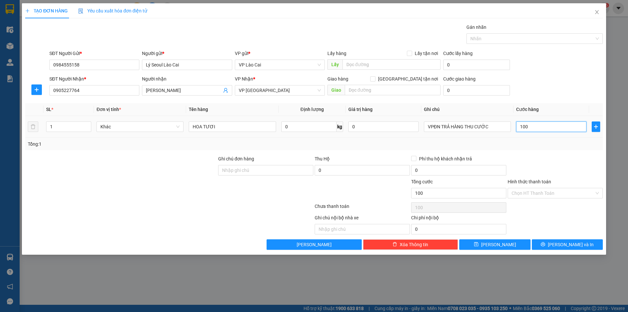
type input "1.000"
type input "10.000"
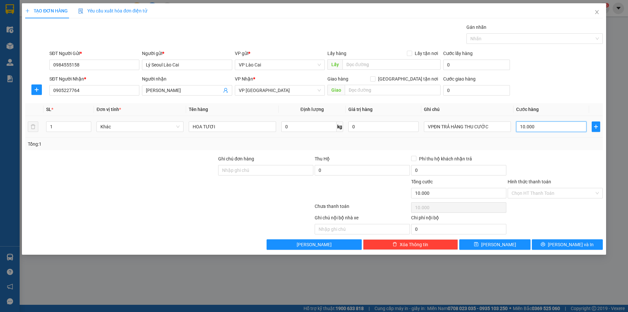
type input "100.000"
click at [575, 245] on span "[PERSON_NAME] và In" at bounding box center [571, 244] width 46 height 7
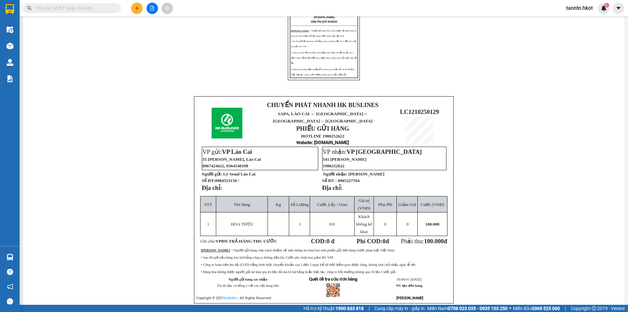
scroll to position [163, 0]
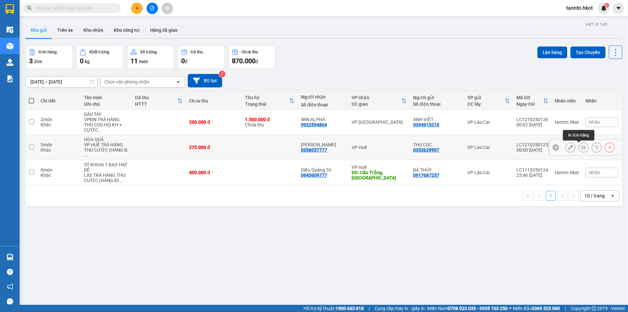
click at [581, 146] on icon at bounding box center [583, 147] width 5 height 5
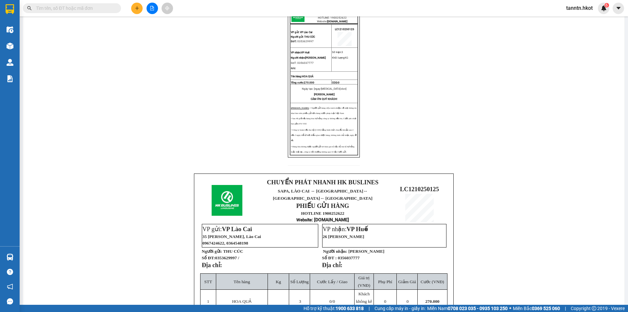
scroll to position [163, 0]
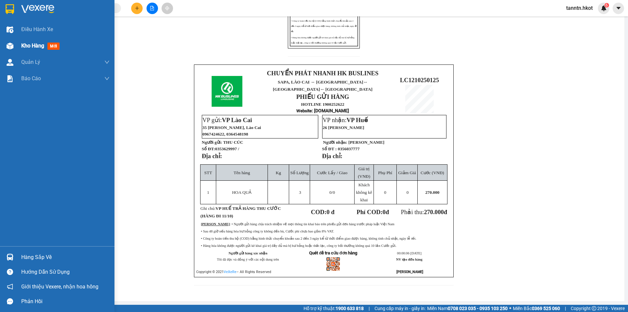
click at [18, 43] on div "Kho hàng mới" at bounding box center [57, 46] width 114 height 16
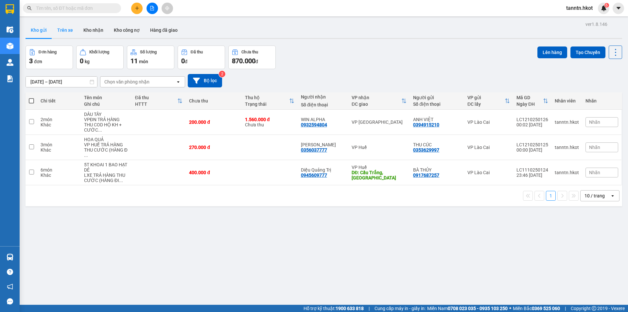
click at [67, 28] on button "Trên xe" at bounding box center [65, 30] width 26 height 16
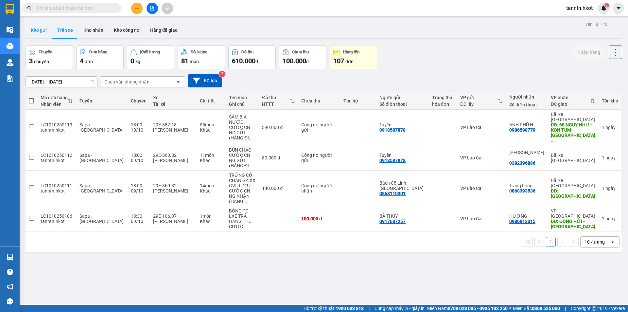
click at [43, 31] on button "Kho gửi" at bounding box center [39, 30] width 26 height 16
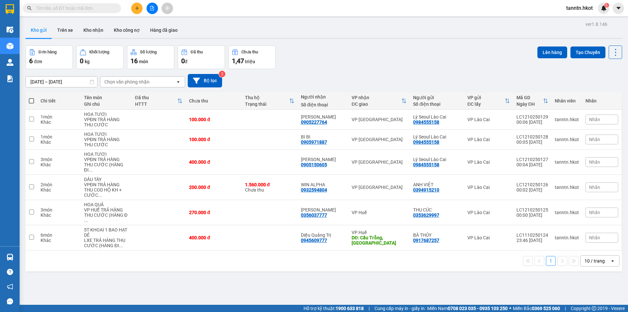
click at [33, 99] on span at bounding box center [31, 100] width 5 height 5
click at [31, 97] on input "checkbox" at bounding box center [31, 97] width 0 height 0
checkbox input "true"
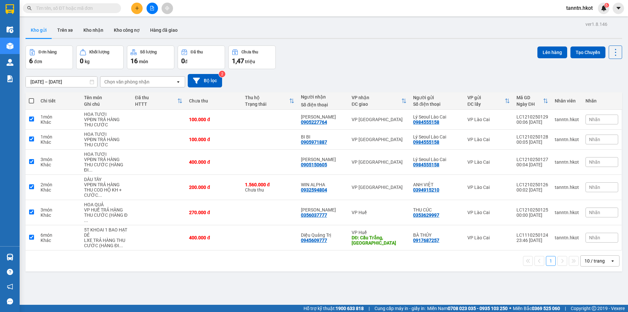
checkbox input "true"
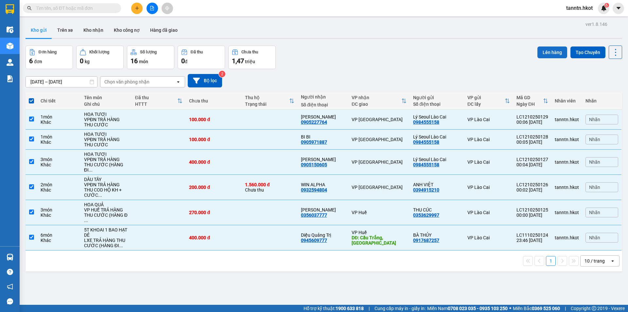
click at [546, 51] on button "Lên hàng" at bounding box center [552, 52] width 30 height 12
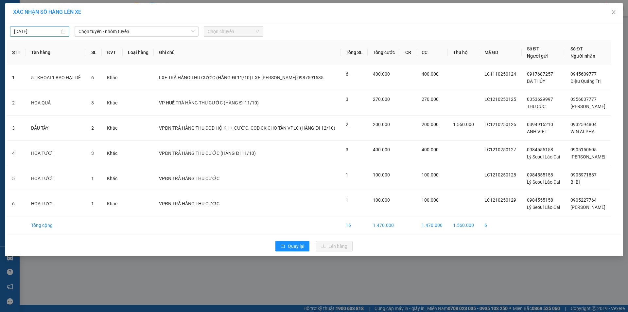
click at [64, 31] on div "12/10/2025" at bounding box center [39, 31] width 51 height 7
click at [92, 79] on div "11" at bounding box center [91, 79] width 8 height 8
type input "11/10/2025"
click at [118, 31] on span "Chọn tuyến - nhóm tuyến" at bounding box center [136, 31] width 116 height 10
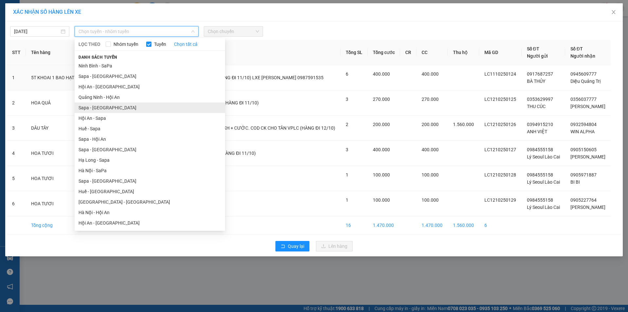
click at [115, 105] on li "Sapa - Hà Nội" at bounding box center [150, 107] width 150 height 10
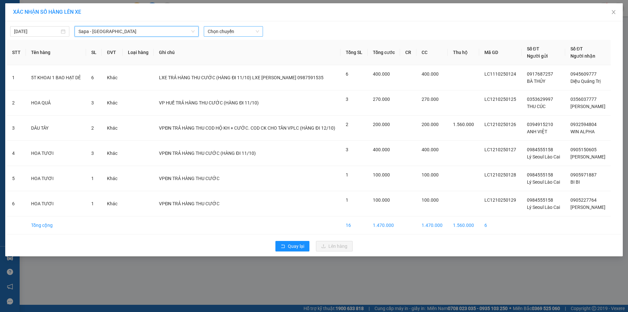
click at [227, 30] on span "Chọn chuyến" at bounding box center [233, 31] width 51 height 10
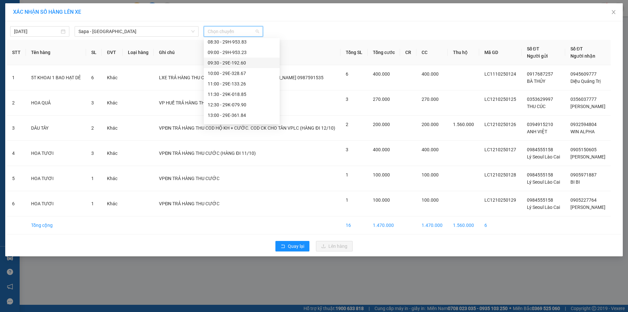
scroll to position [98, 0]
click at [233, 71] on div "13:30 - 29E-387.18" at bounding box center [242, 71] width 68 height 7
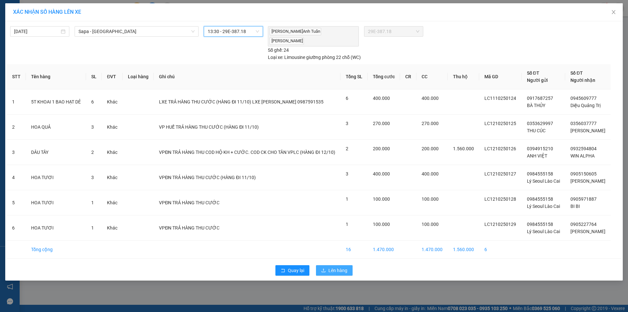
click at [336, 266] on span "Lên hàng" at bounding box center [337, 269] width 19 height 7
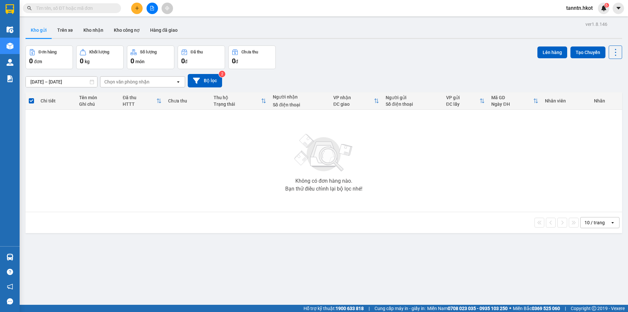
click at [89, 10] on input "text" at bounding box center [74, 8] width 77 height 7
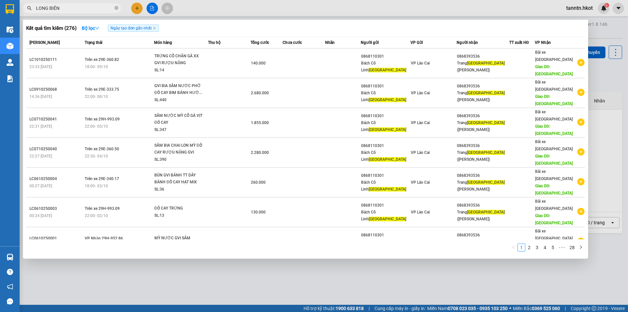
type input "LONG BIÊN"
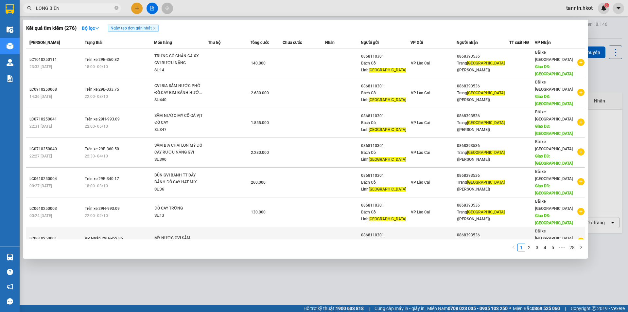
scroll to position [23, 0]
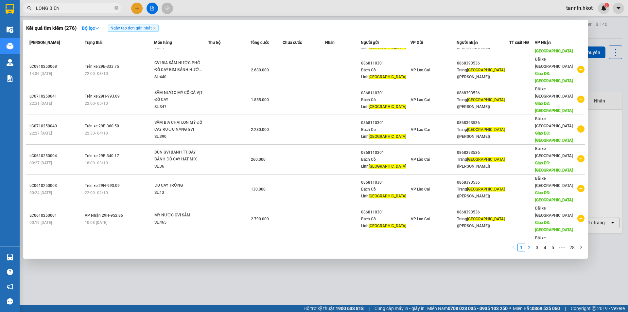
click at [530, 248] on link "2" at bounding box center [528, 247] width 7 height 7
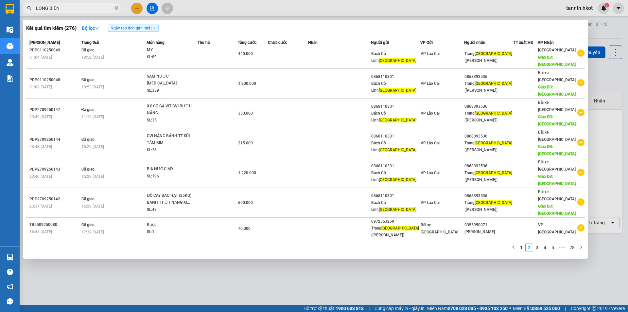
scroll to position [0, 0]
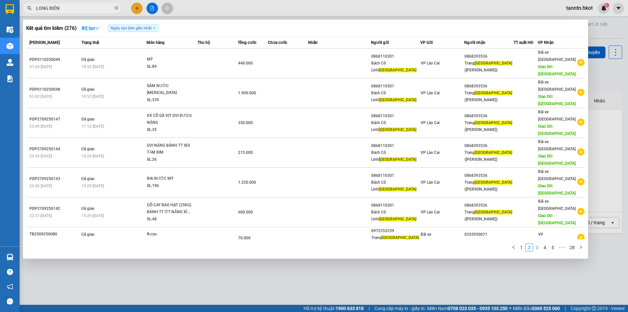
click at [536, 248] on link "3" at bounding box center [536, 247] width 7 height 7
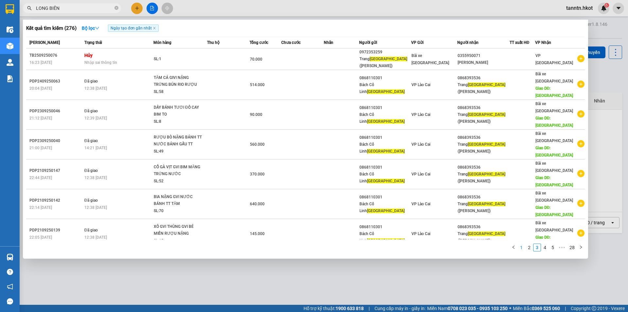
click at [521, 247] on link "1" at bounding box center [521, 247] width 7 height 7
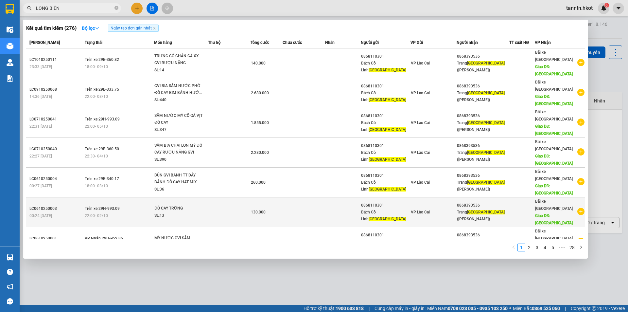
scroll to position [23, 0]
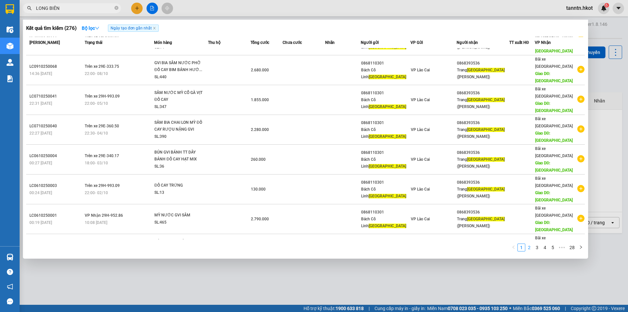
click at [530, 249] on link "2" at bounding box center [528, 247] width 7 height 7
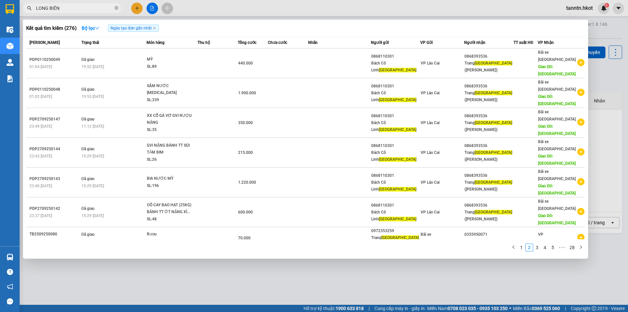
scroll to position [27, 0]
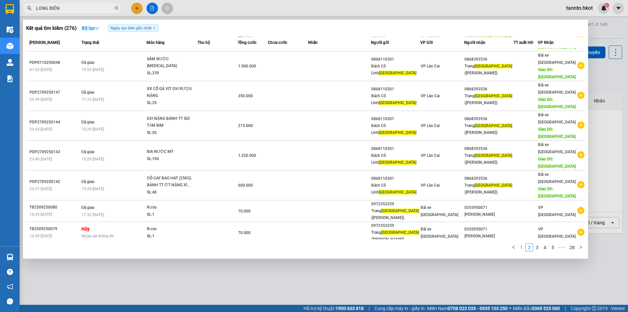
click at [522, 248] on link "1" at bounding box center [521, 247] width 7 height 7
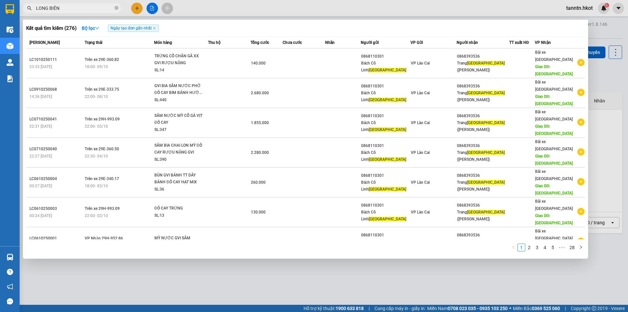
scroll to position [23, 0]
